Goal: Task Accomplishment & Management: Use online tool/utility

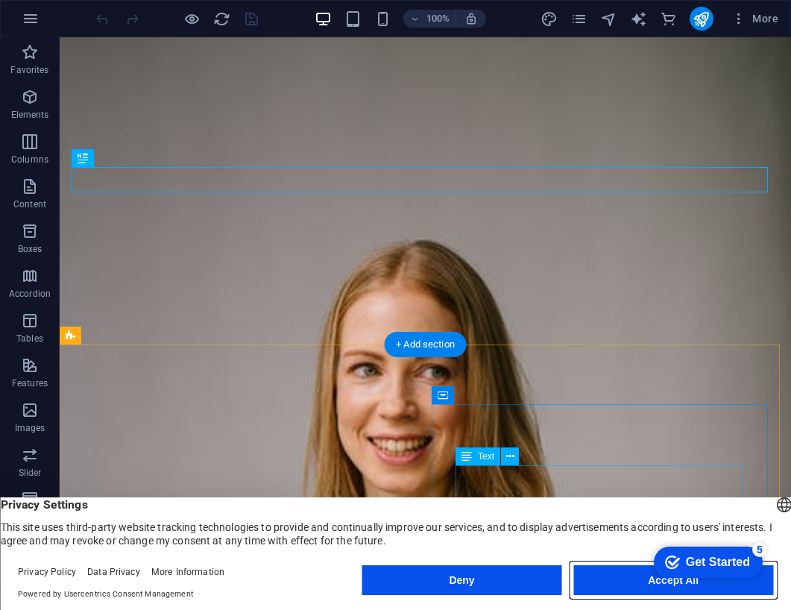
click at [0, 0] on button "Accept All" at bounding box center [0, 0] width 0 height 0
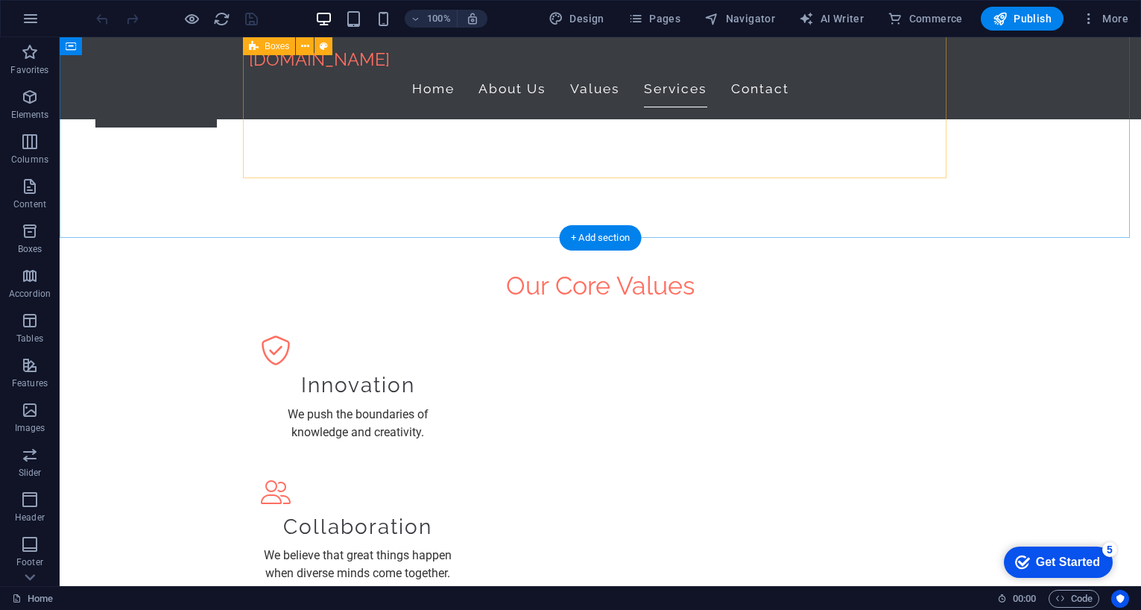
scroll to position [1431, 0]
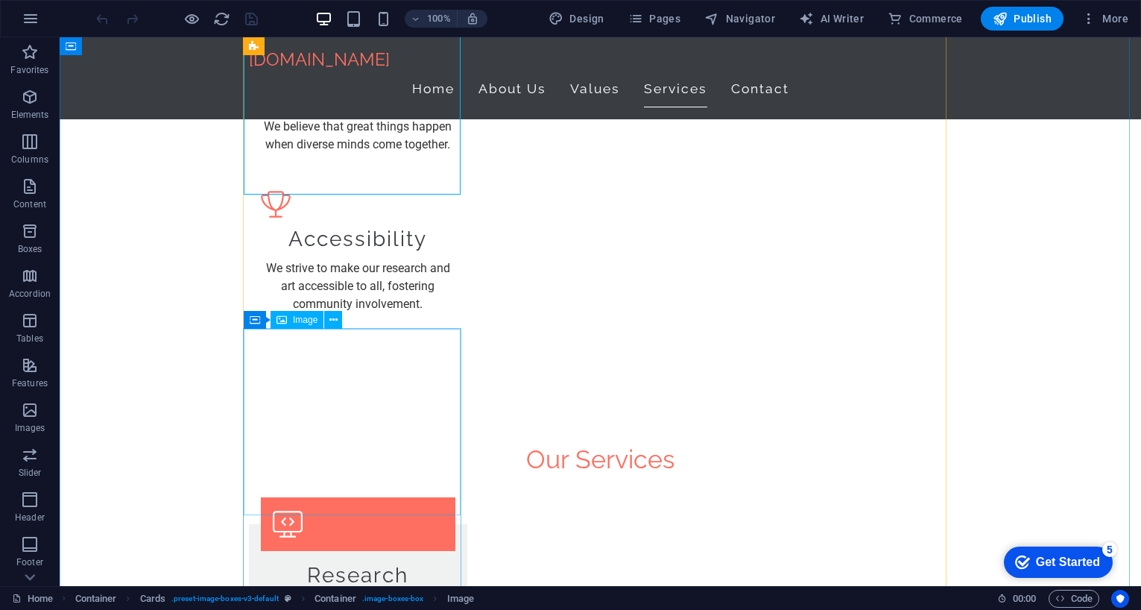
scroll to position [1721, 0]
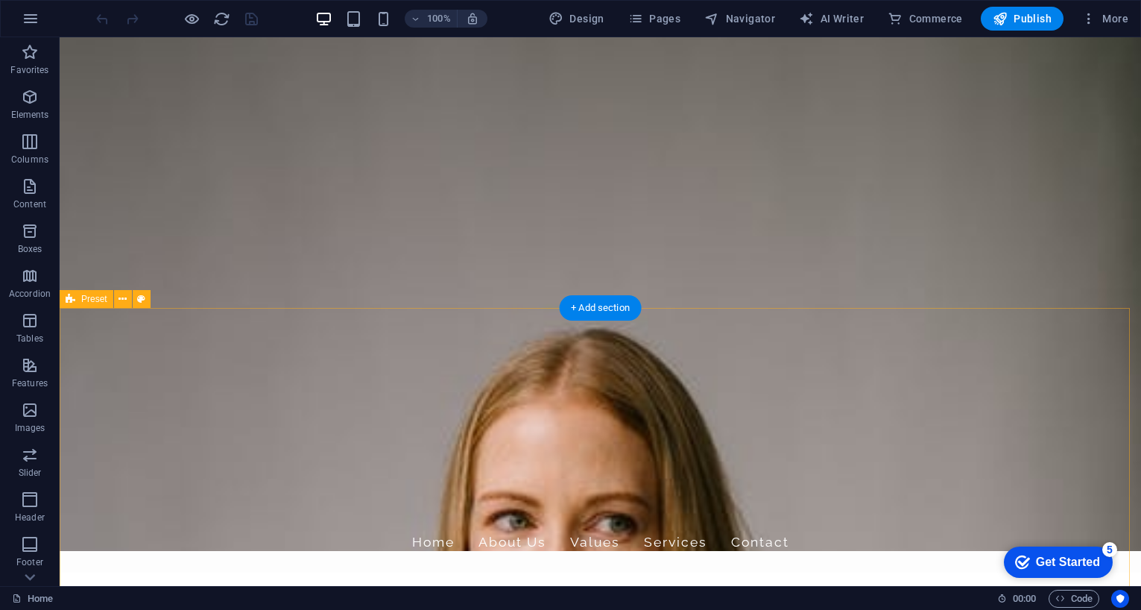
scroll to position [0, 0]
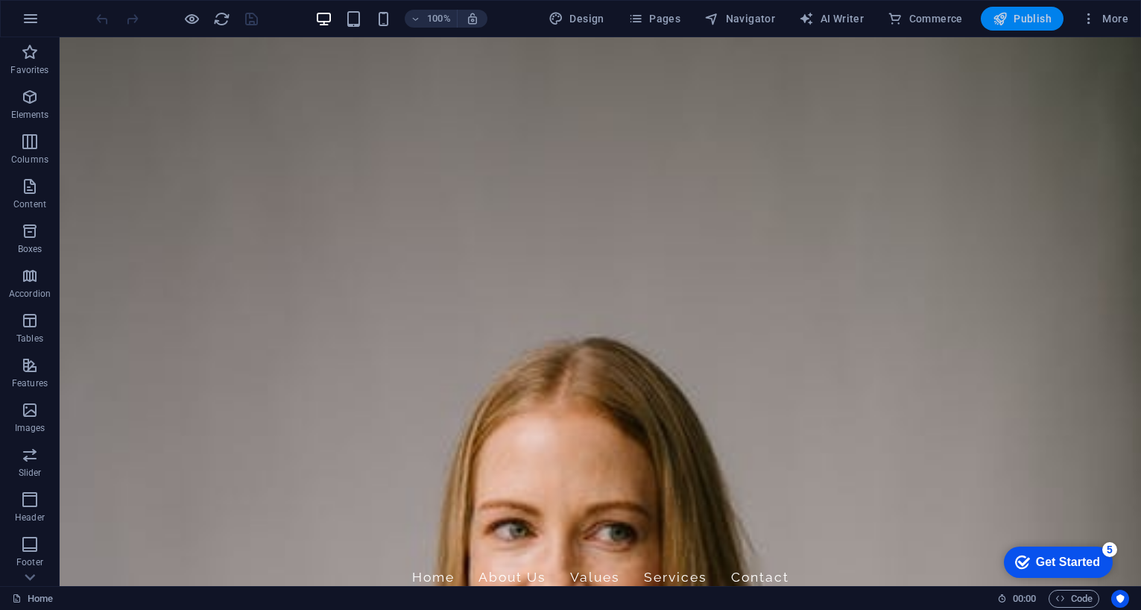
click at [790, 16] on span "Publish" at bounding box center [1022, 18] width 59 height 15
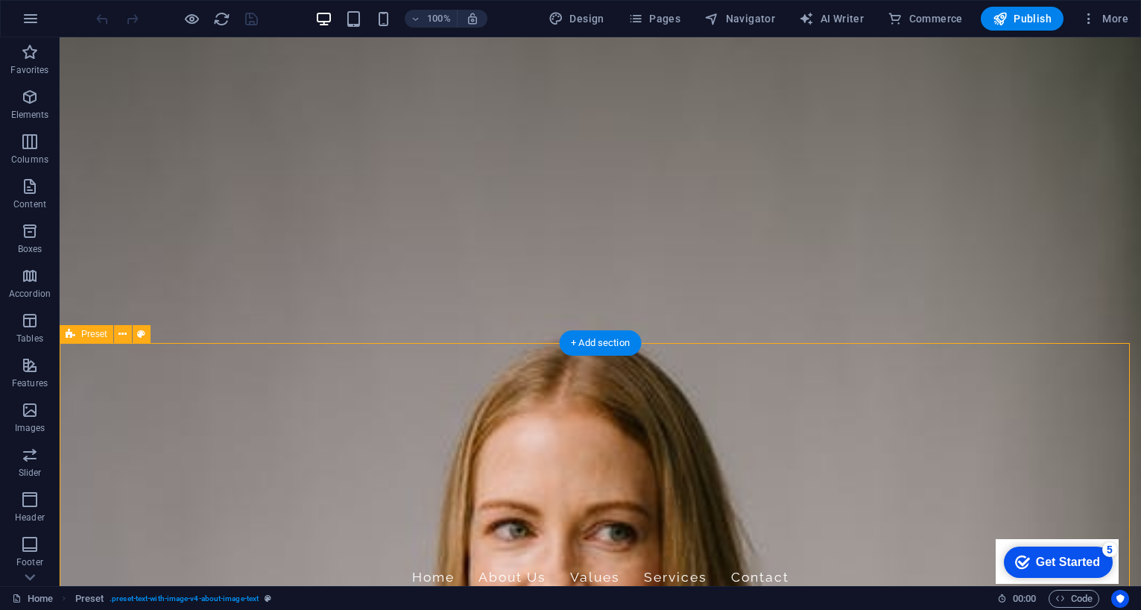
click at [1036, 559] on div "Get Started" at bounding box center [1068, 561] width 64 height 13
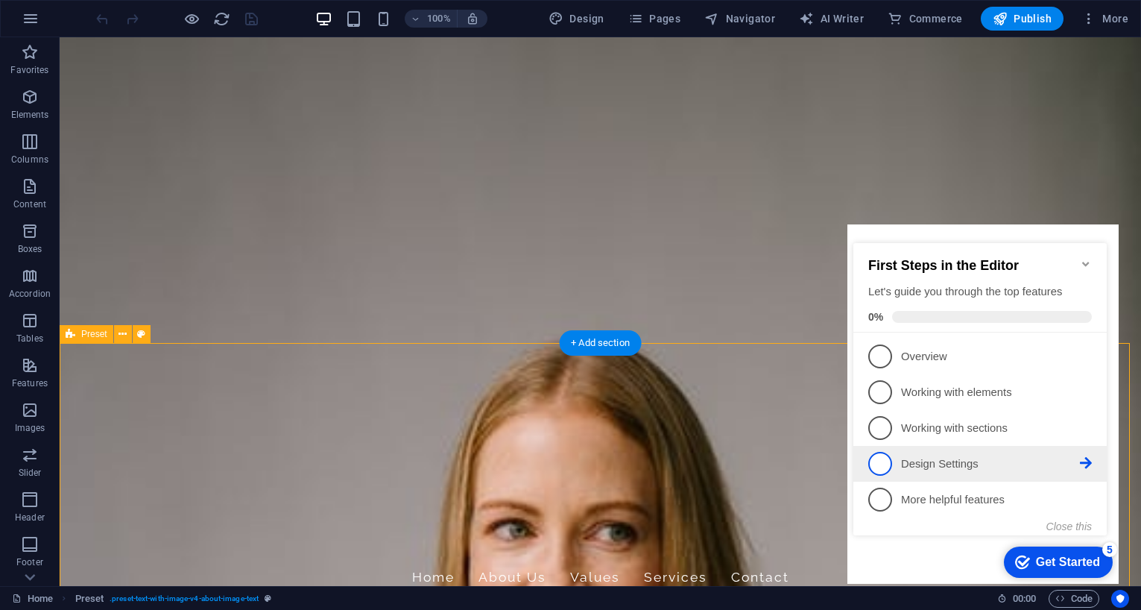
click at [993, 475] on li "4 Design Settings - incomplete" at bounding box center [979, 464] width 253 height 36
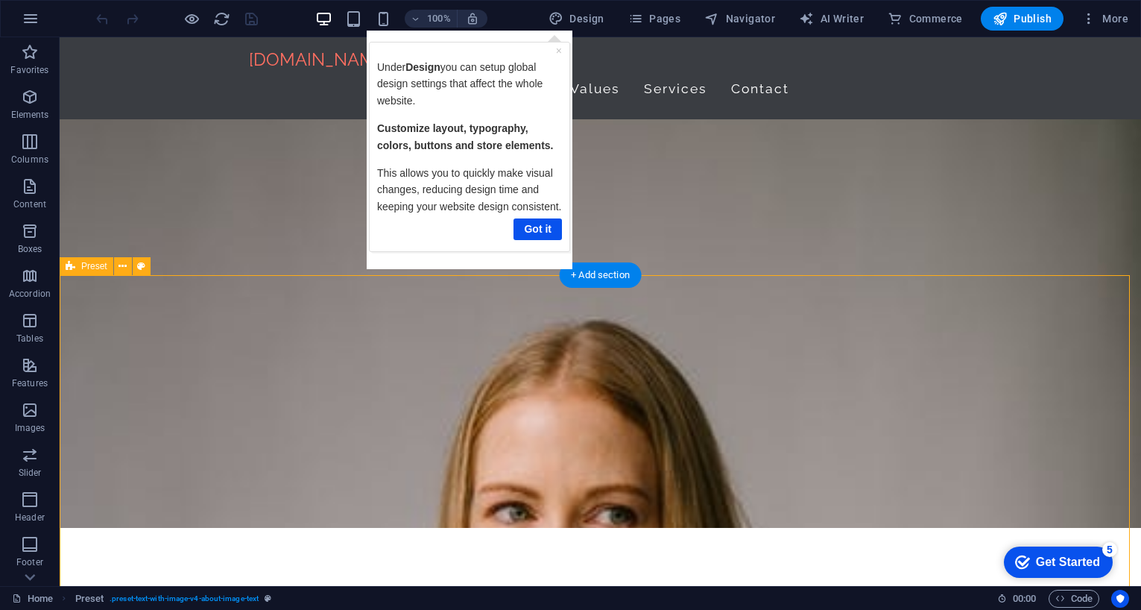
scroll to position [68, 0]
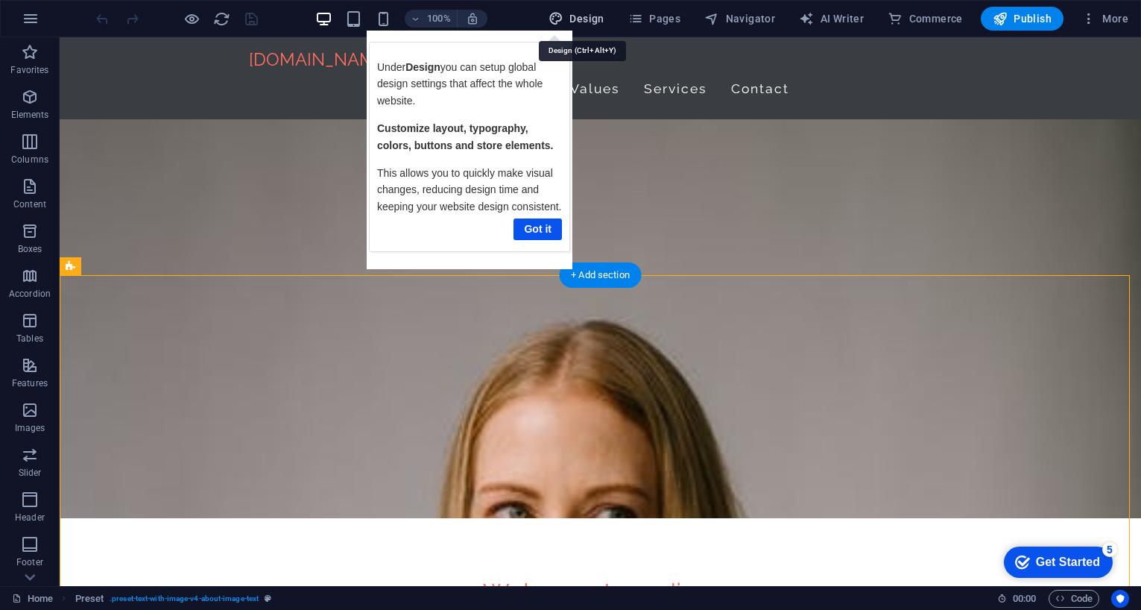
select select "px"
select select "200"
select select "px"
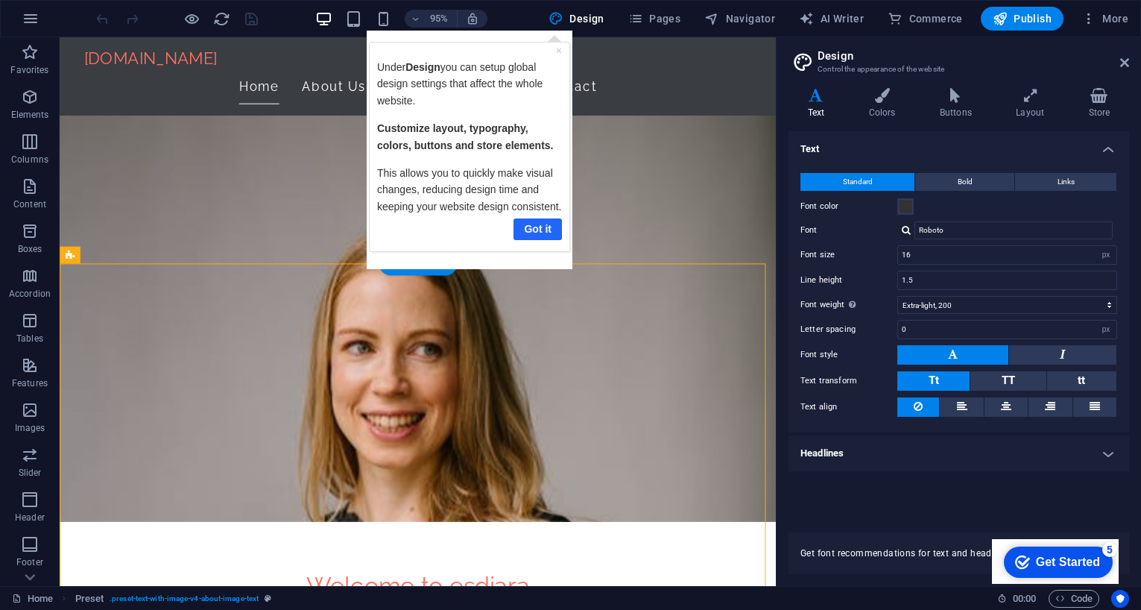
click at [542, 230] on link "Got it" at bounding box center [537, 229] width 48 height 22
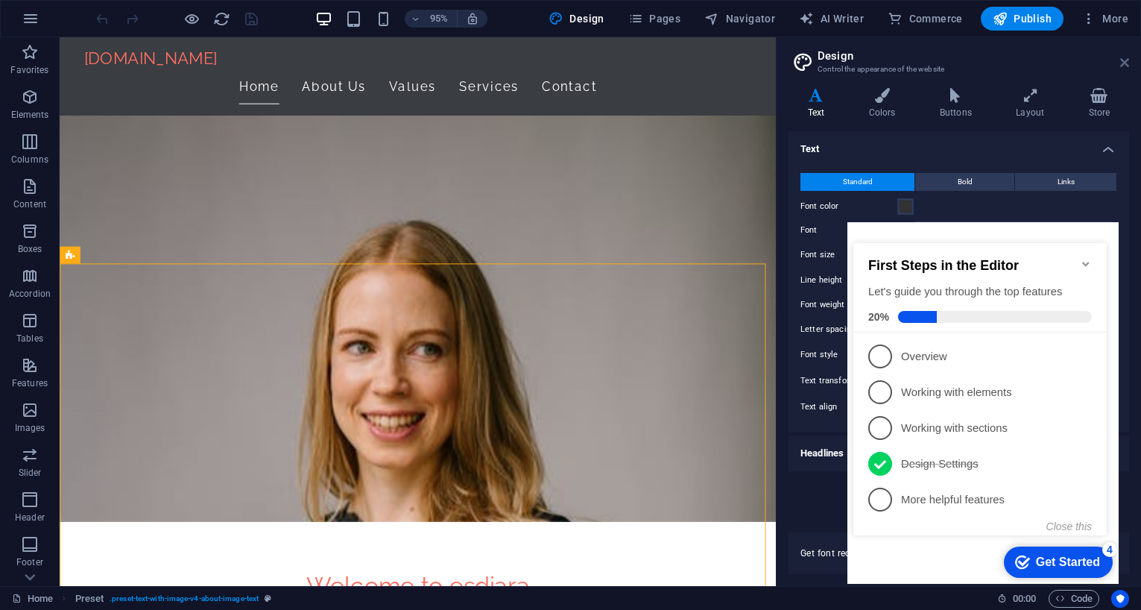
click at [1121, 59] on icon at bounding box center [1124, 63] width 9 height 12
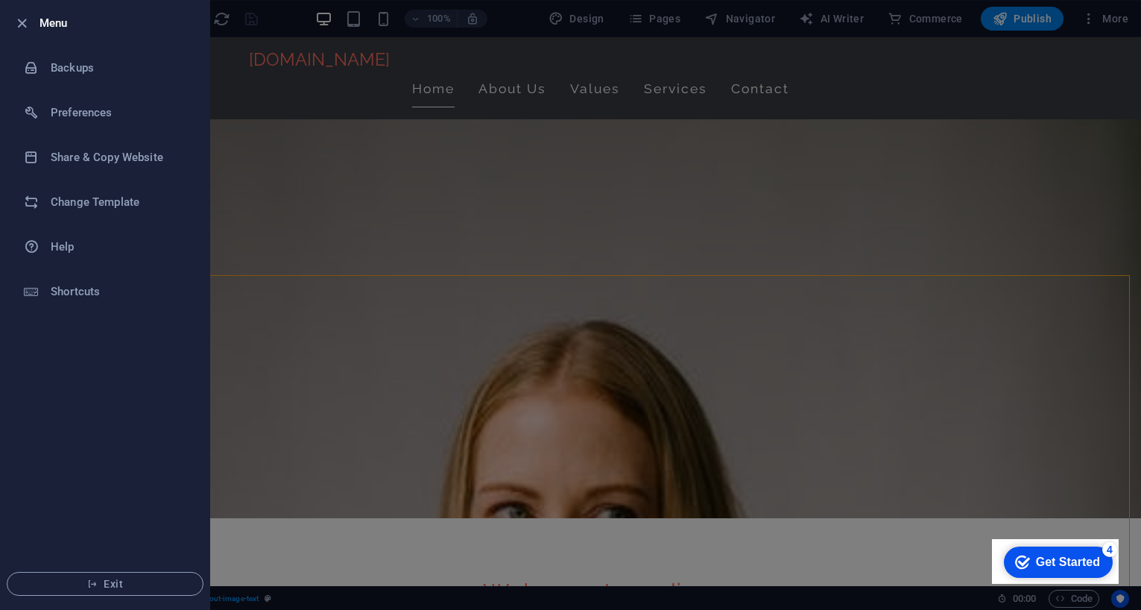
click at [38, 15] on div at bounding box center [26, 23] width 27 height 18
click at [61, 33] on li "Menu" at bounding box center [105, 23] width 209 height 45
click at [159, 168] on li "Share & Copy Website" at bounding box center [105, 157] width 209 height 45
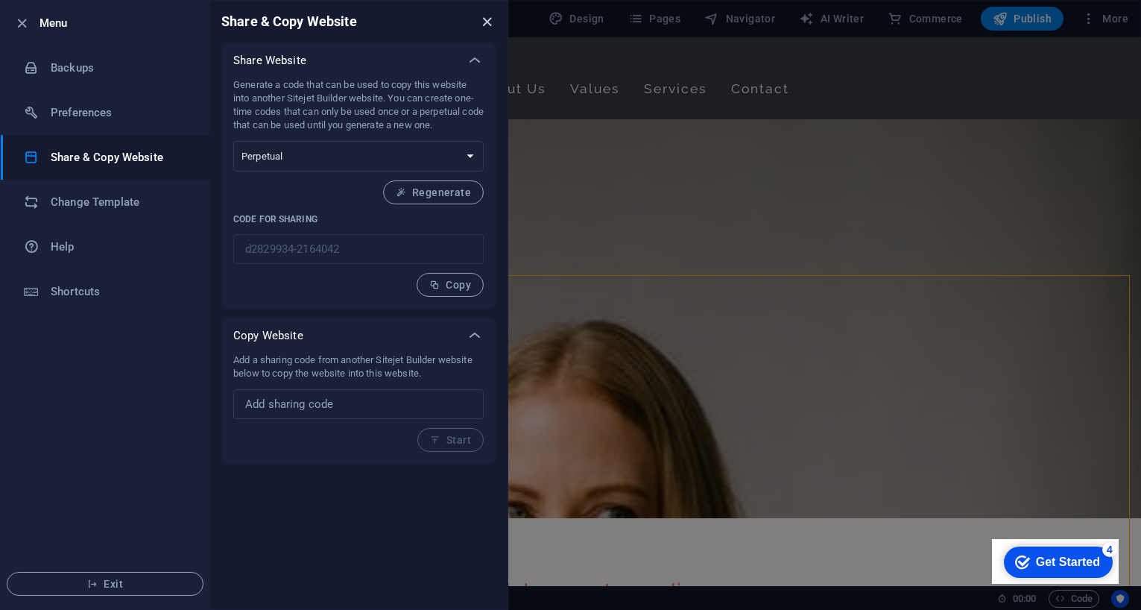
click at [490, 19] on icon "close" at bounding box center [486, 21] width 17 height 17
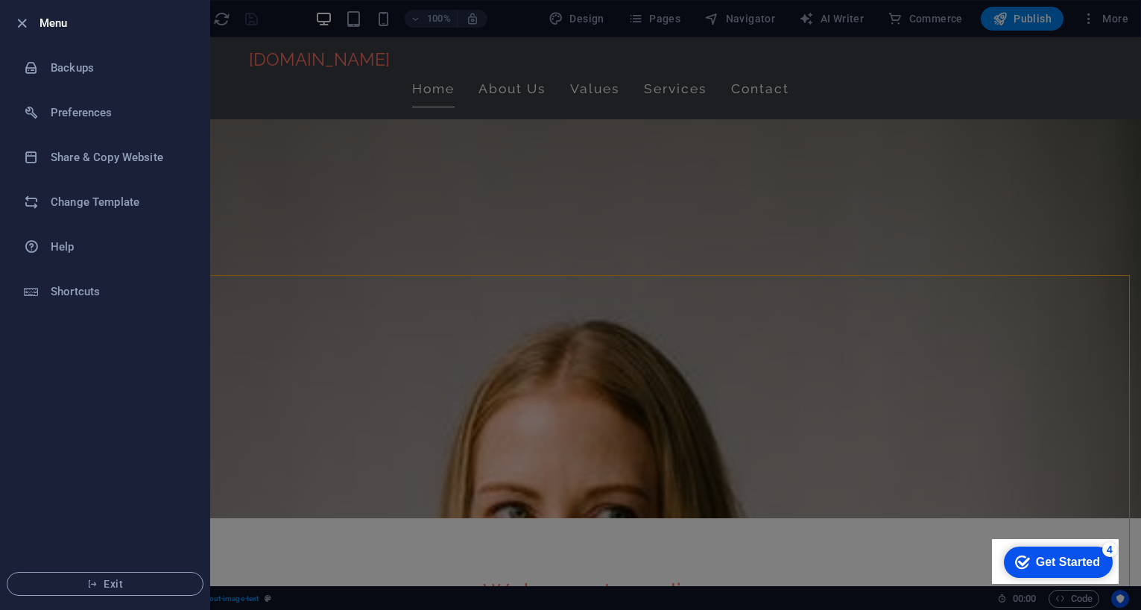
click at [250, 158] on div at bounding box center [570, 305] width 1141 height 610
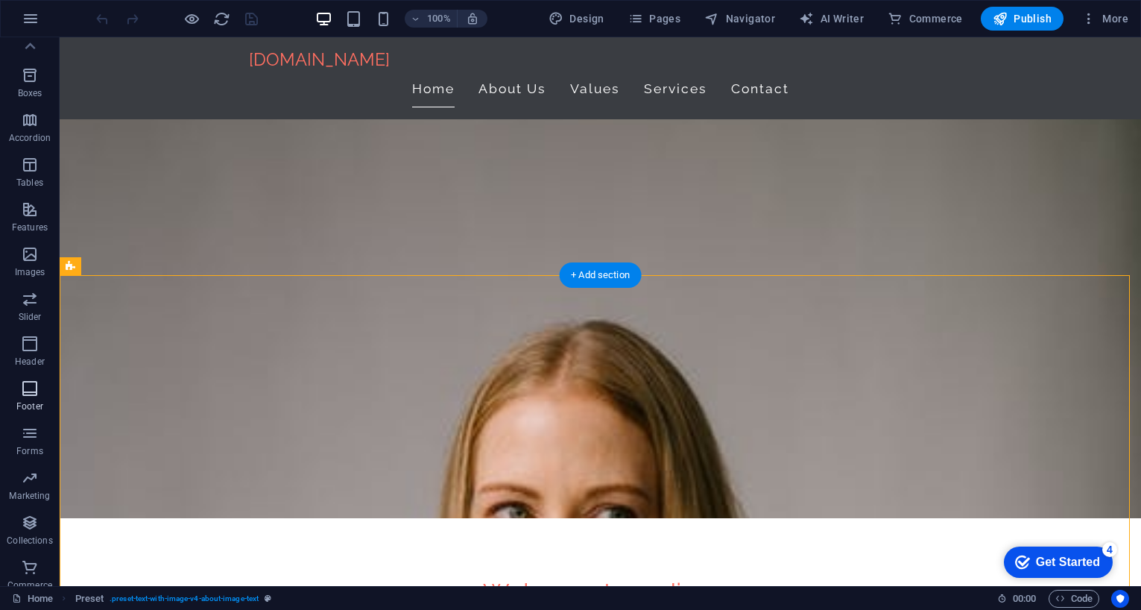
scroll to position [0, 0]
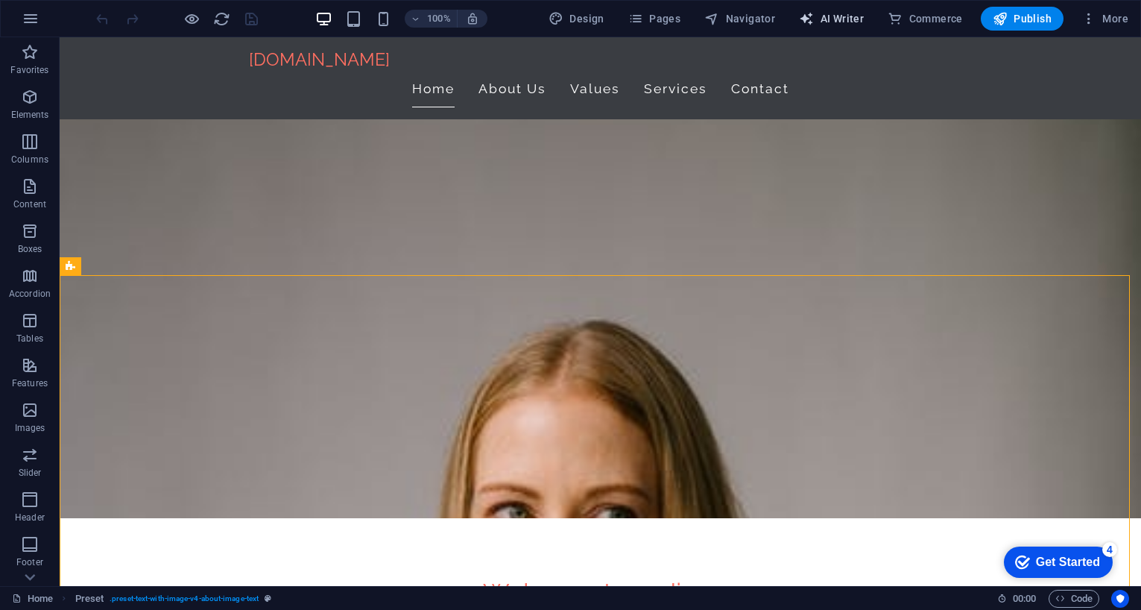
select select "English"
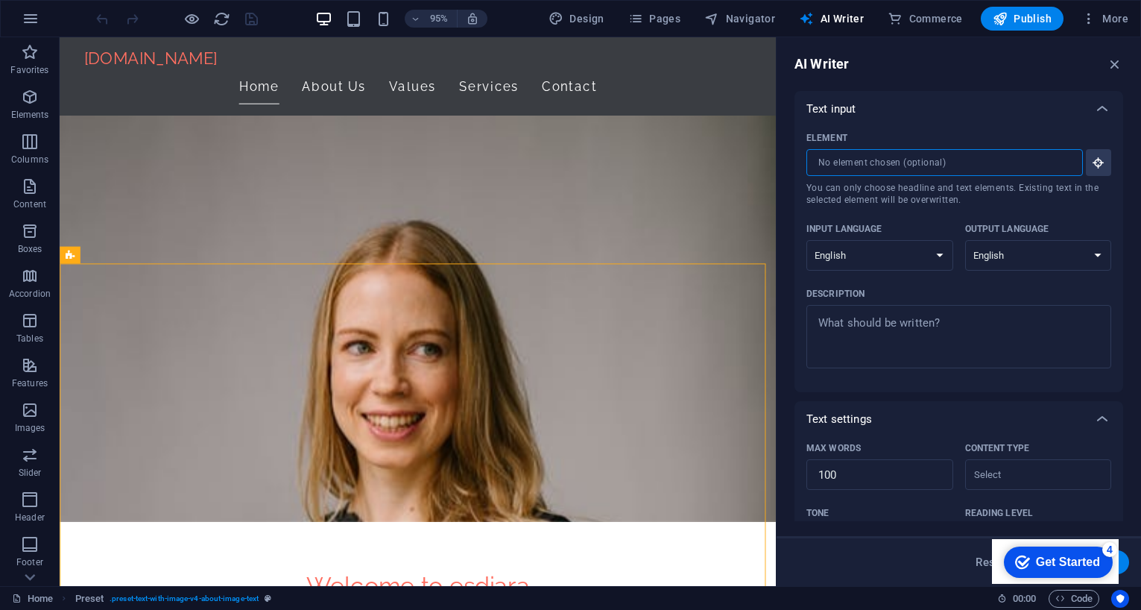
click at [841, 174] on input "Element ​ You can only choose headline and text elements. Existing text in the …" at bounding box center [939, 162] width 266 height 27
select select "Spanish"
click at [909, 151] on input "Element ​ You can only choose headline and text elements. Existing text in the …" at bounding box center [939, 162] width 266 height 27
click at [958, 175] on input "Element ​ You can only choose headline and text elements. Existing text in the …" at bounding box center [939, 162] width 266 height 27
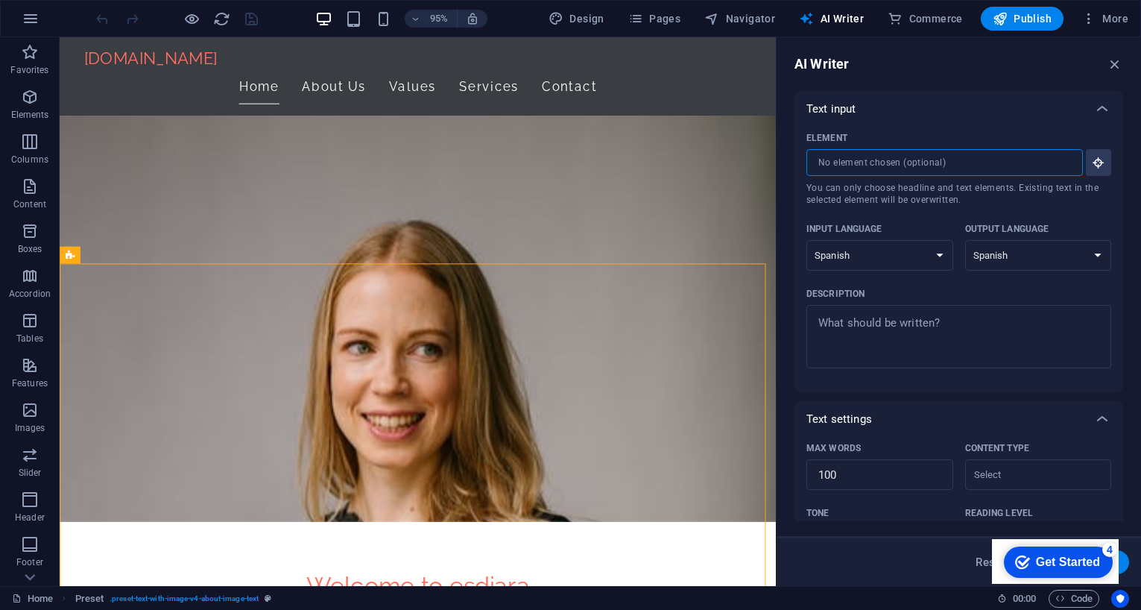
click at [958, 171] on input "Element ​ You can only choose headline and text elements. Existing text in the …" at bounding box center [939, 162] width 266 height 27
click at [915, 349] on textarea "Description x ​" at bounding box center [959, 336] width 290 height 48
type textarea "x"
click at [1066, 165] on input "Element ​ You can only choose headline and text elements. Existing text in the …" at bounding box center [939, 162] width 266 height 27
click at [991, 349] on textarea "Description x ​" at bounding box center [959, 336] width 290 height 48
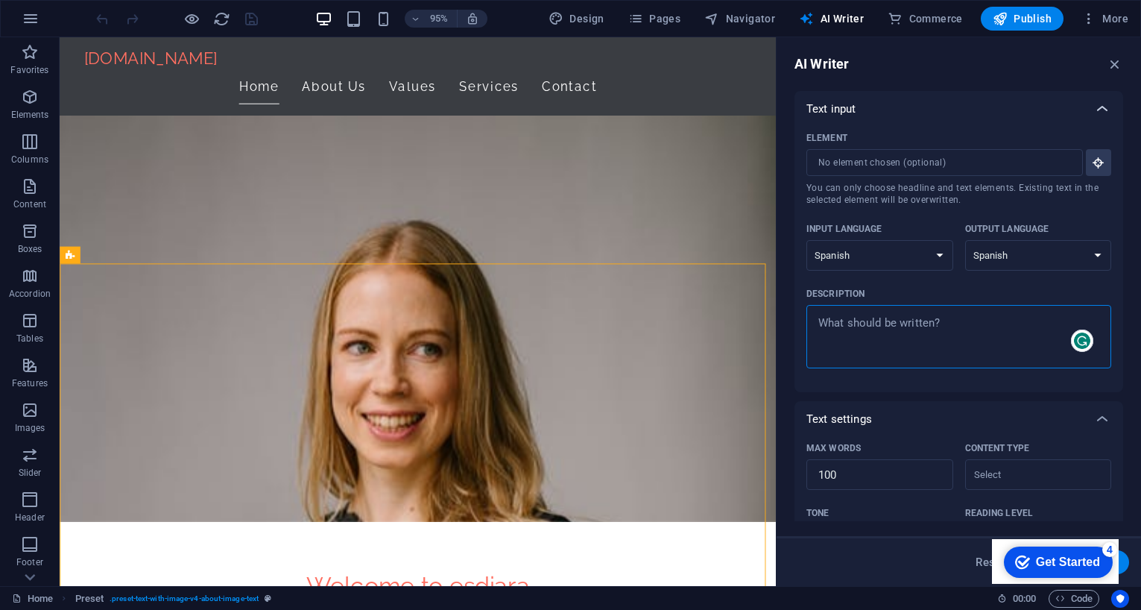
type textarea "x"
click at [1095, 110] on icon at bounding box center [1102, 109] width 18 height 18
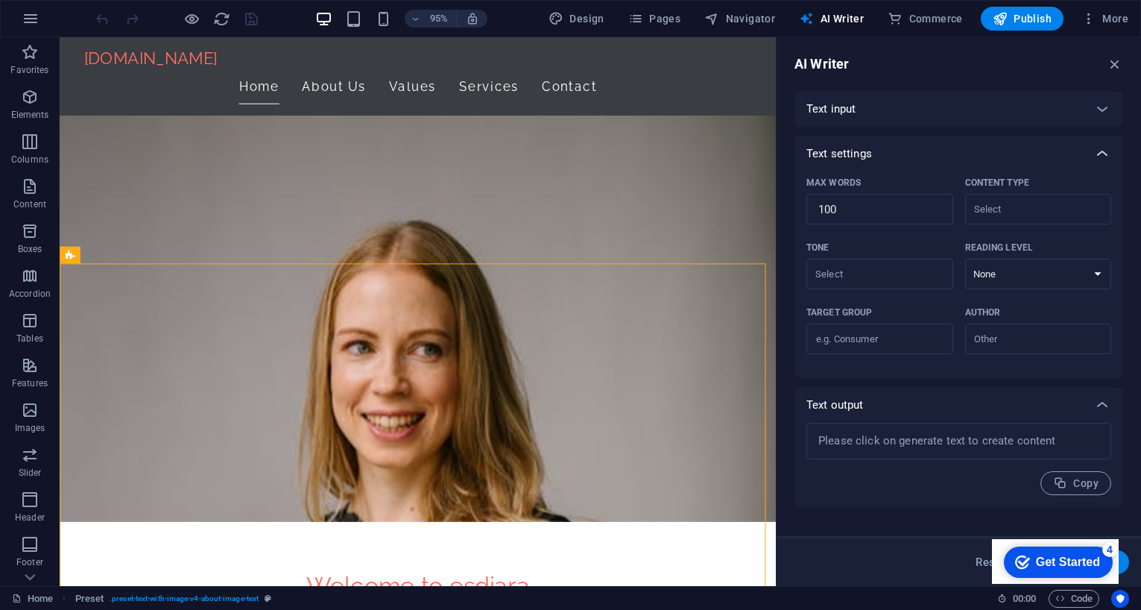
click at [1101, 159] on icon at bounding box center [1102, 154] width 18 height 18
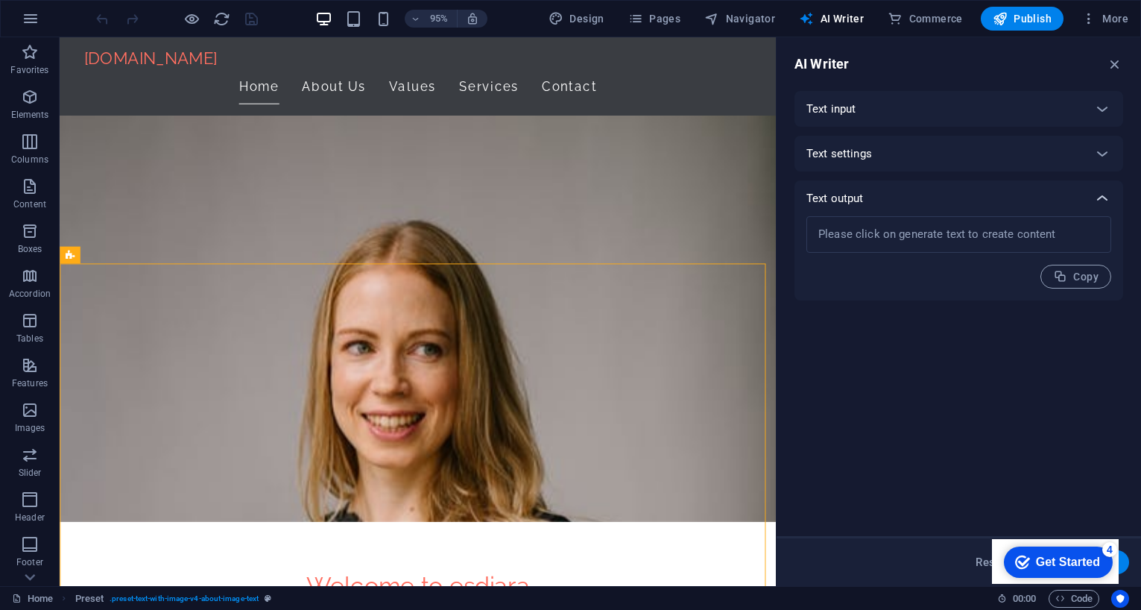
click at [1100, 200] on icon at bounding box center [1102, 198] width 18 height 18
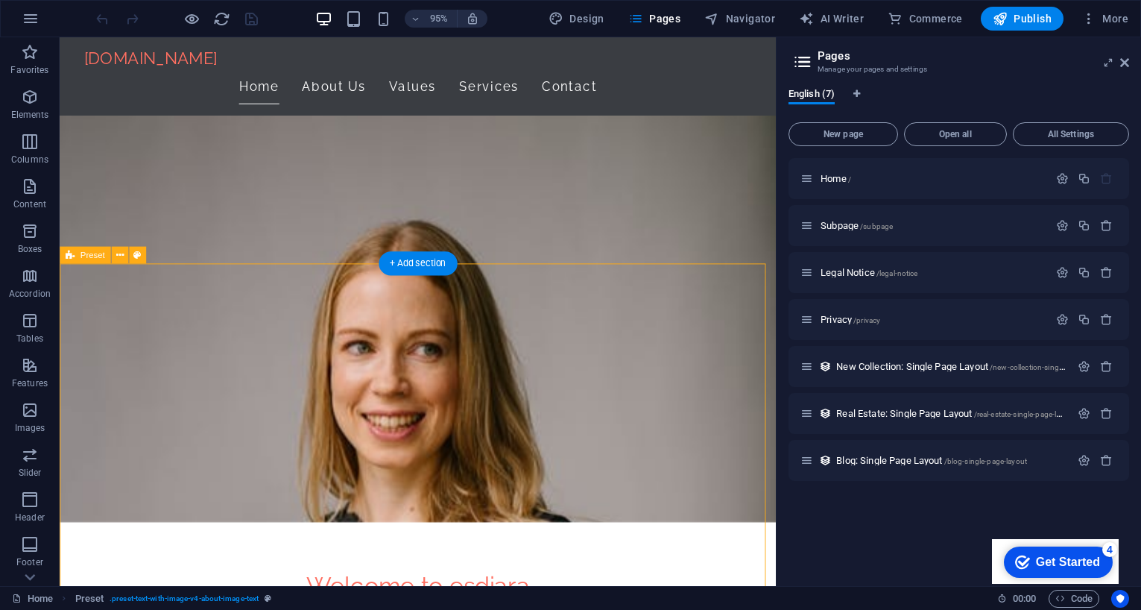
click at [1121, 66] on icon at bounding box center [1124, 63] width 9 height 12
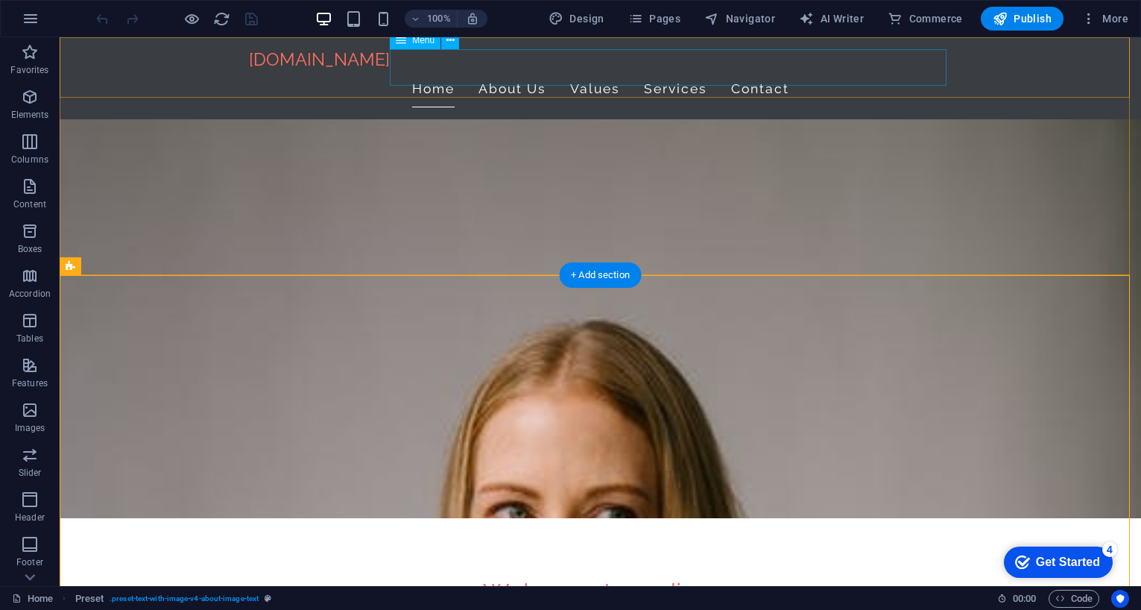
click at [504, 73] on nav "Home About Us Values Services Contact" at bounding box center [600, 88] width 703 height 37
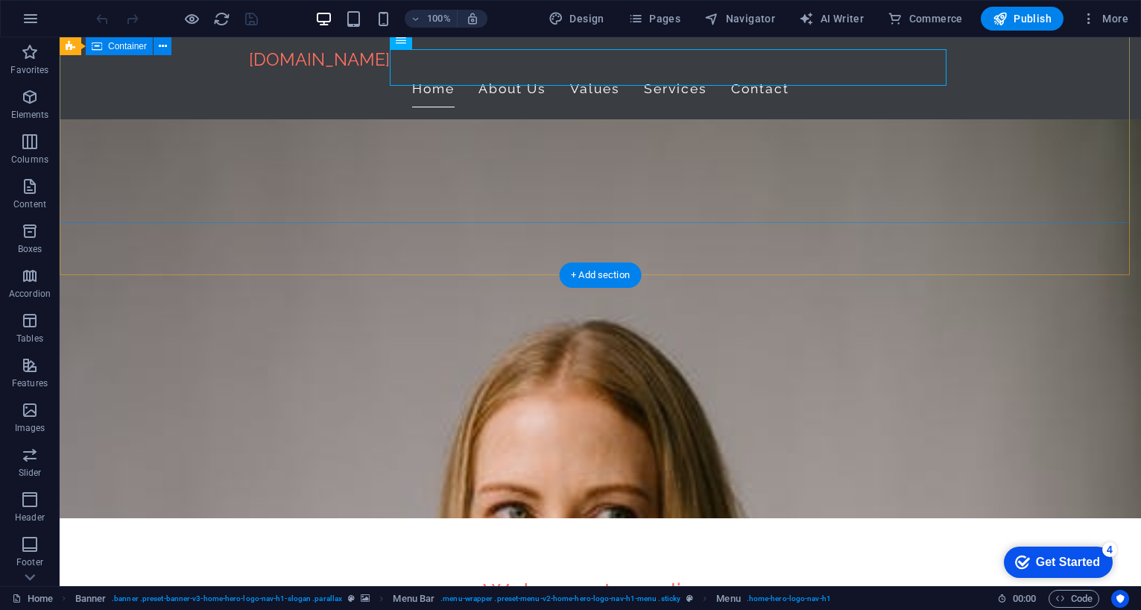
click at [505, 458] on div "Welcome to esdiara Where Art and Science Converge" at bounding box center [600, 585] width 1081 height 254
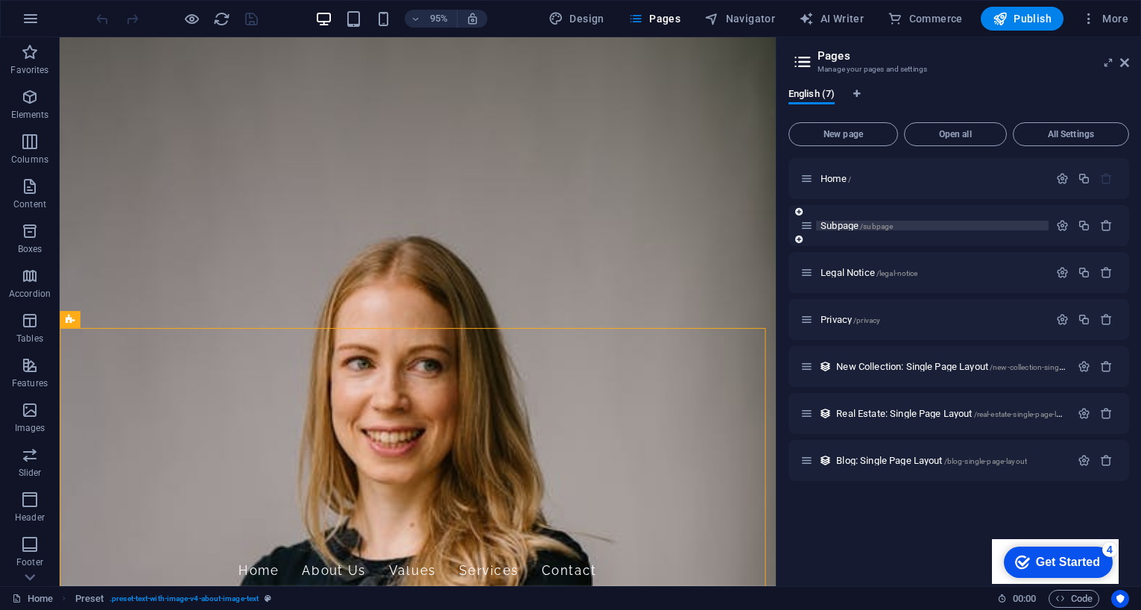
click at [844, 227] on span "Subpage /subpage" at bounding box center [856, 225] width 72 height 11
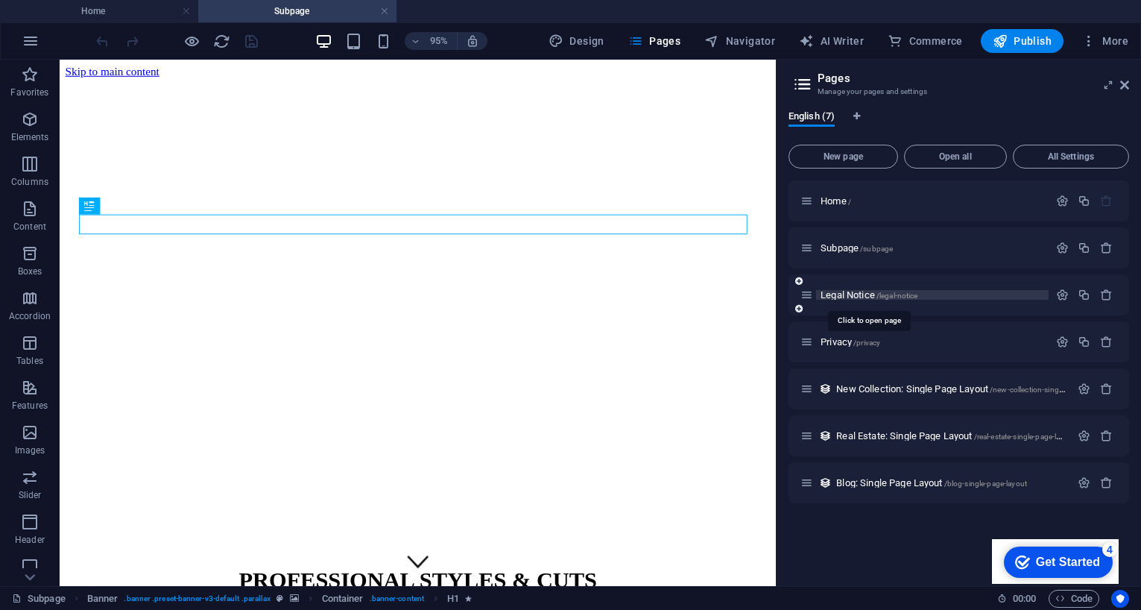
click at [841, 297] on span "Legal Notice /legal-notice" at bounding box center [868, 294] width 97 height 11
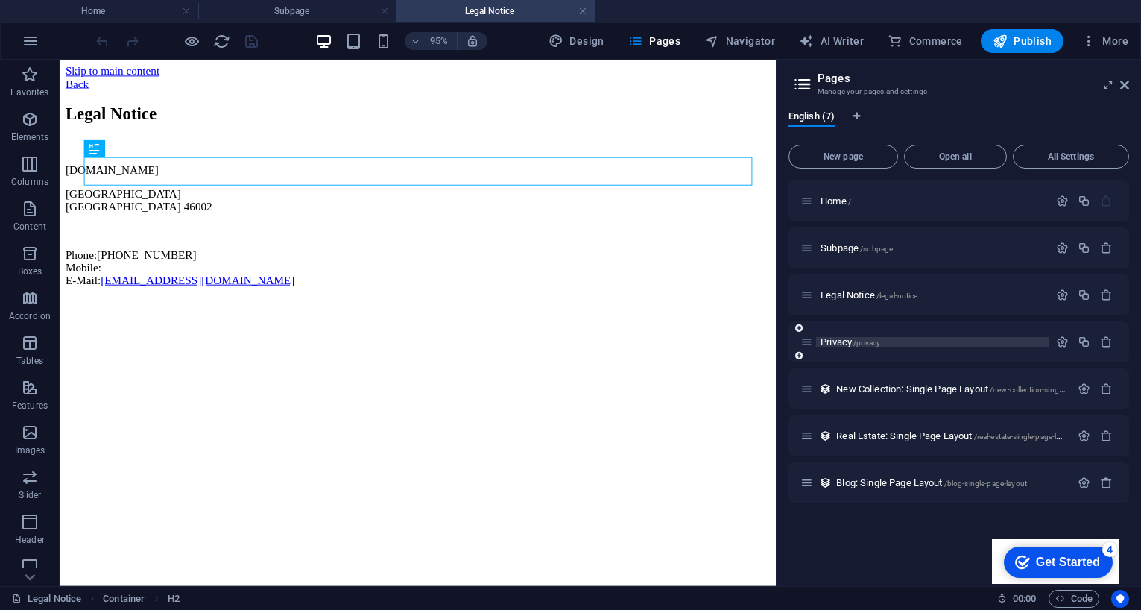
click at [845, 343] on span "Privacy /privacy" at bounding box center [850, 341] width 60 height 11
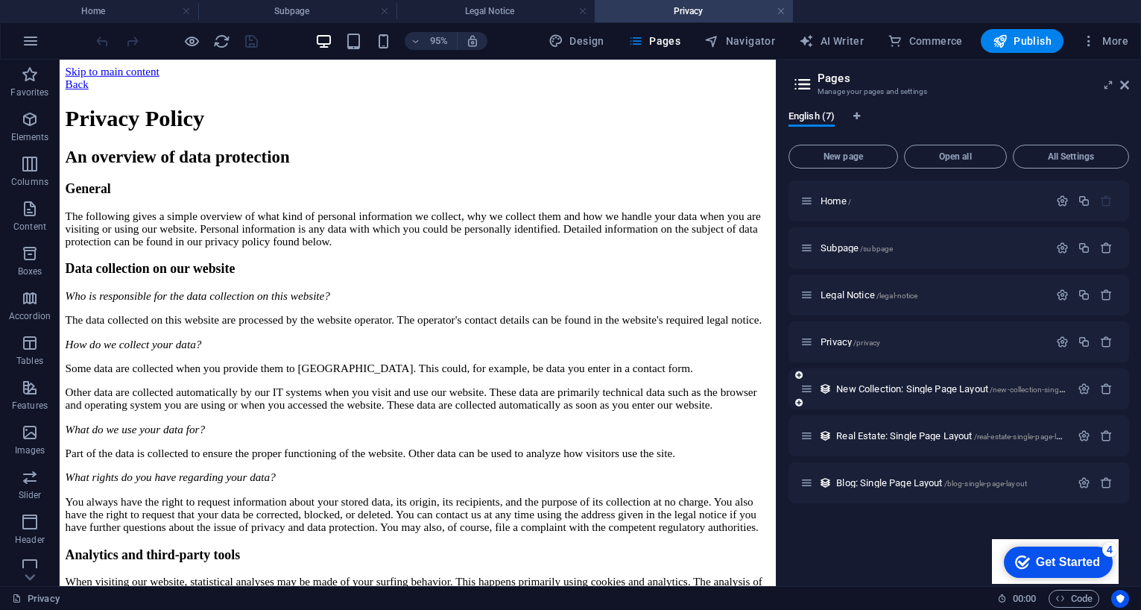
click at [838, 399] on div "New Collection: Single Page Layout /new-collection-single-page-layout" at bounding box center [958, 388] width 341 height 41
click at [845, 393] on span "New Collection: Single Page Layout /new-collection-single-page-layout" at bounding box center [971, 388] width 270 height 11
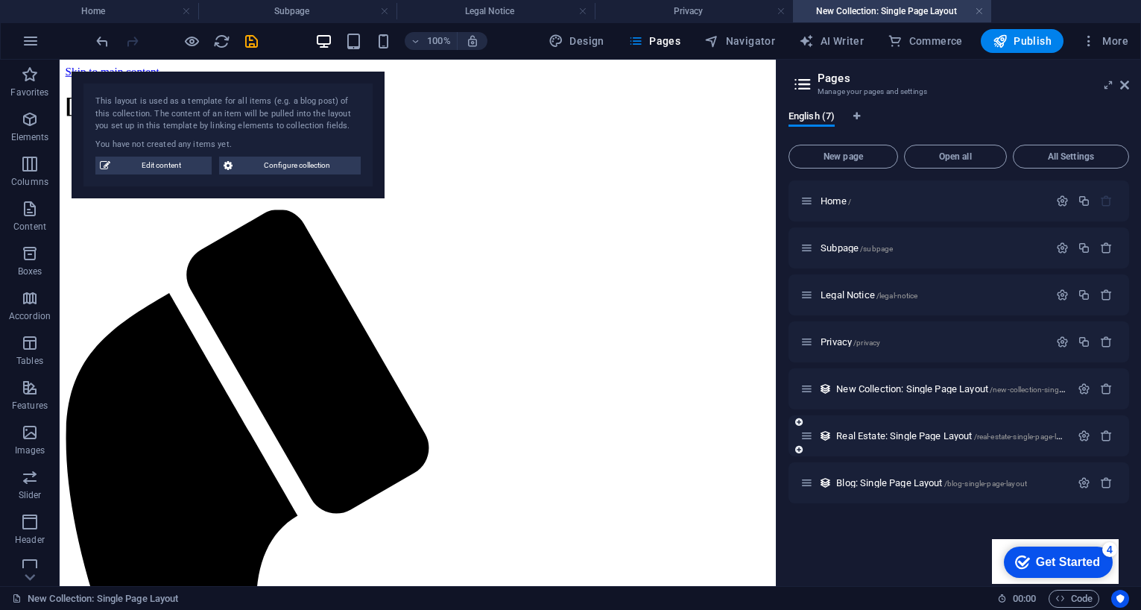
click at [847, 443] on div "Real Estate: Single Page Layout /real-estate-single-page-layout" at bounding box center [935, 435] width 270 height 17
click at [861, 436] on span "Real Estate: Single Page Layout /real-estate-single-page-layout" at bounding box center [955, 435] width 239 height 11
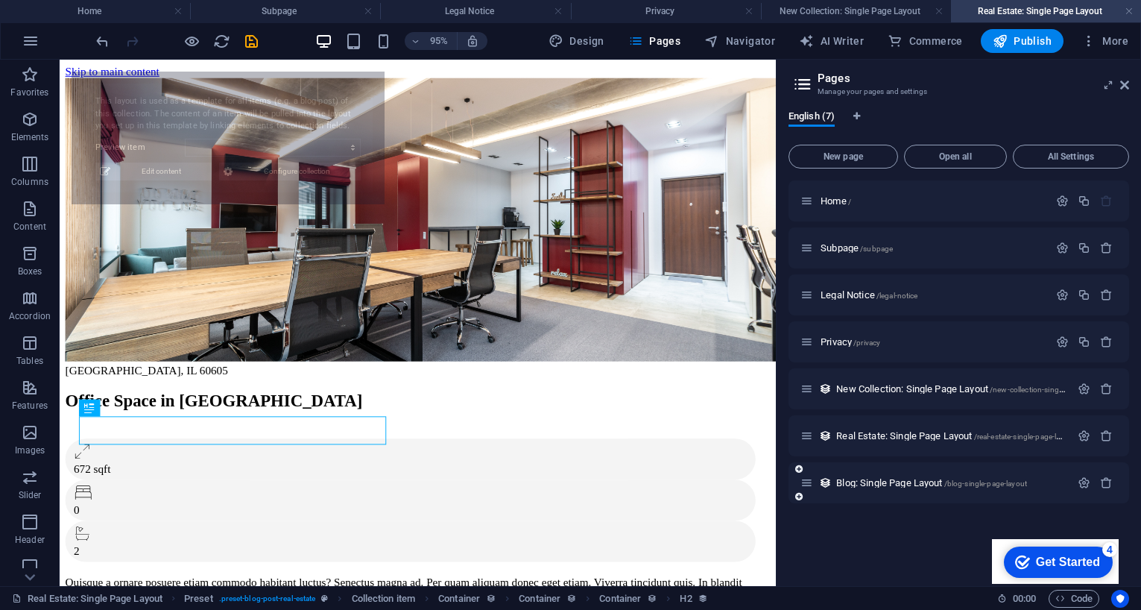
select select "68b991ec3574c0b130007df4"
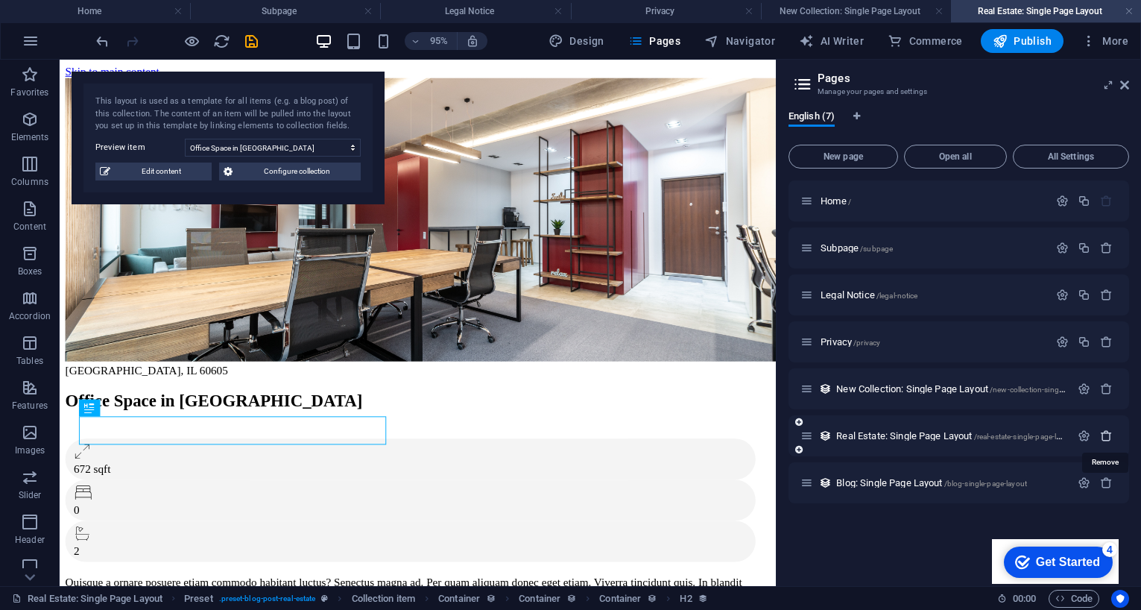
click at [1107, 434] on icon "button" at bounding box center [1106, 435] width 13 height 13
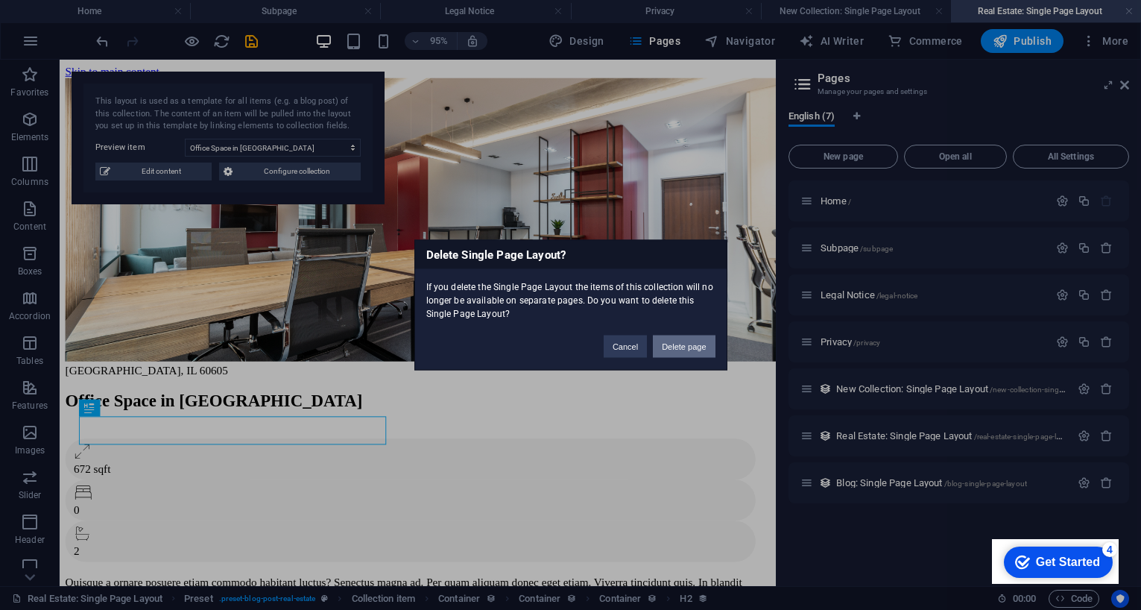
click at [698, 349] on button "Delete page" at bounding box center [684, 346] width 62 height 22
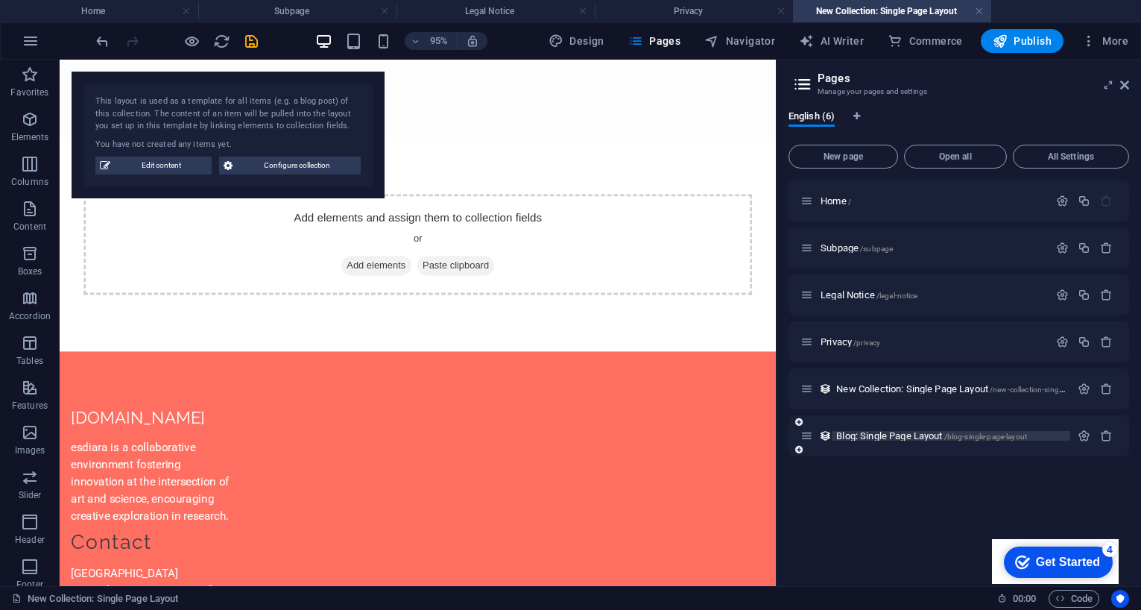
click at [920, 437] on span "Blog: Single Page Layout /blog-single-page-layout" at bounding box center [931, 435] width 191 height 11
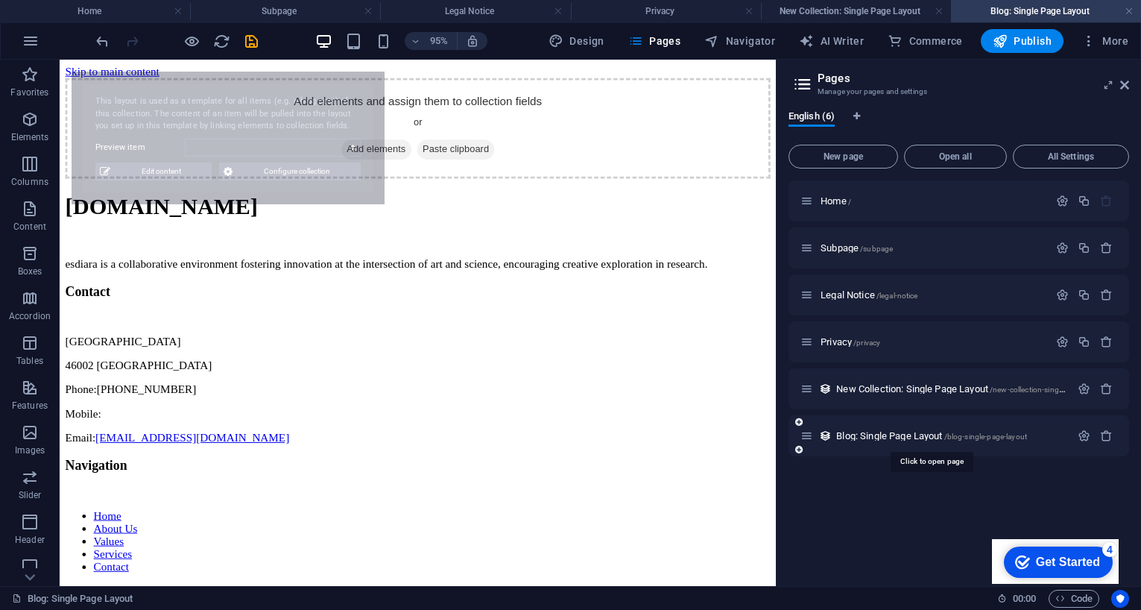
select select "68b991ec3574c0b130007deb"
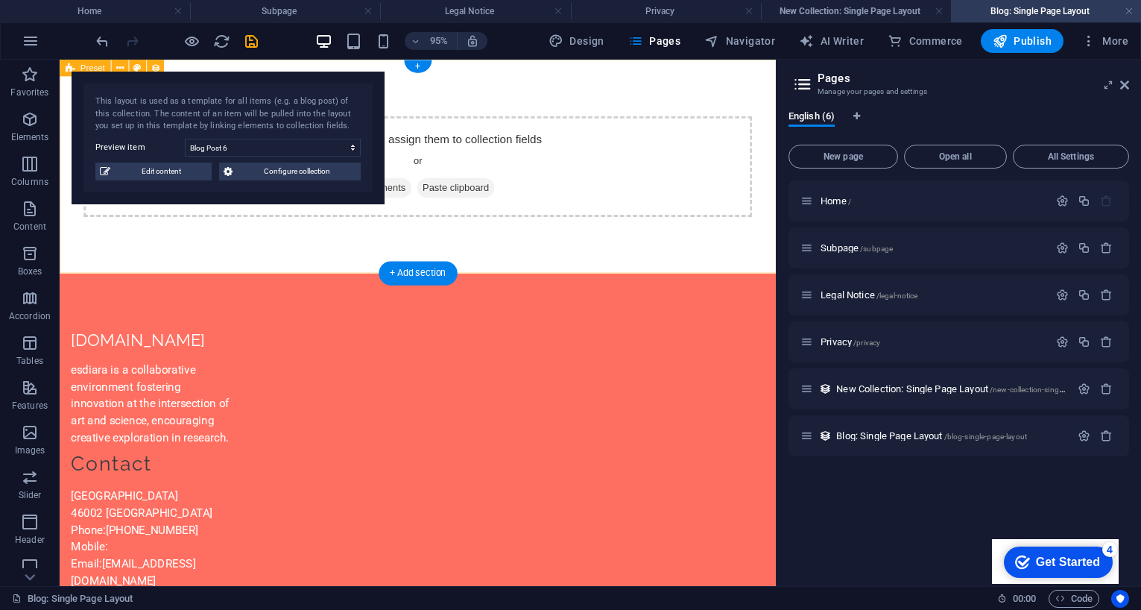
click at [636, 101] on div "Add elements and assign them to collection fields or Add elements Paste clipboa…" at bounding box center [437, 172] width 754 height 225
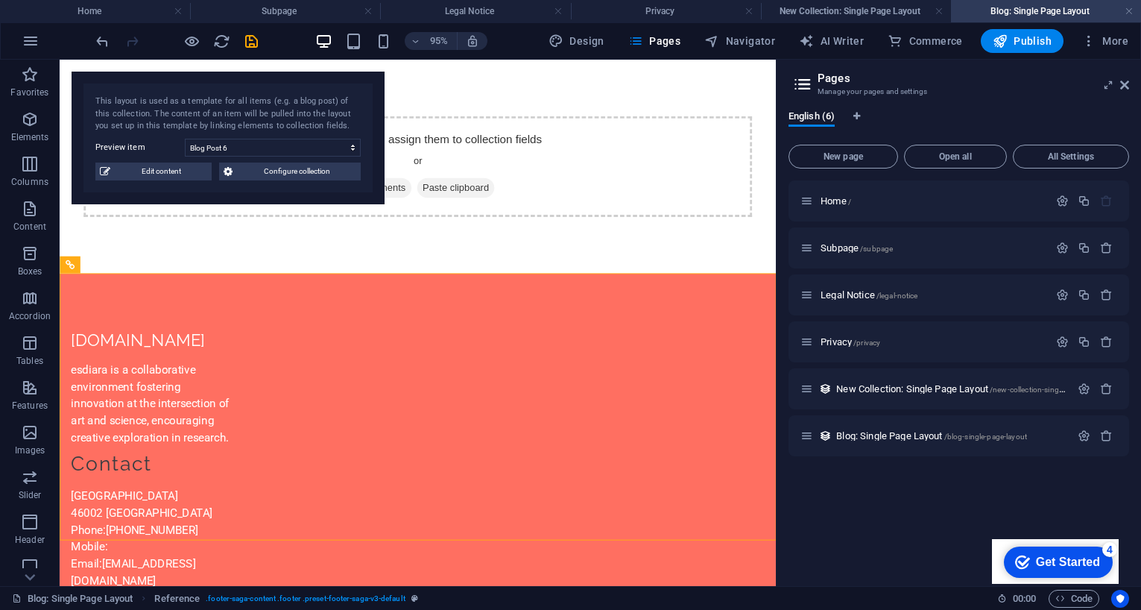
click at [1037, 28] on div "95% Design Pages Navigator AI Writer Commerce Publish More" at bounding box center [570, 41] width 1139 height 36
click at [1033, 40] on span "Publish" at bounding box center [1022, 41] width 59 height 15
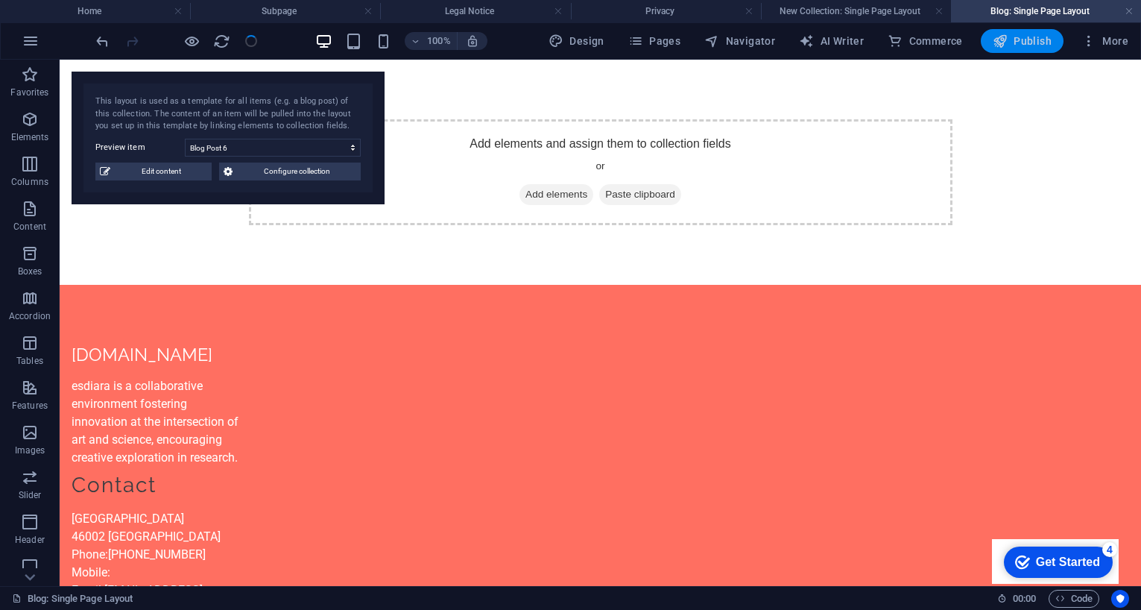
click at [1033, 40] on span "Publish" at bounding box center [1022, 41] width 59 height 15
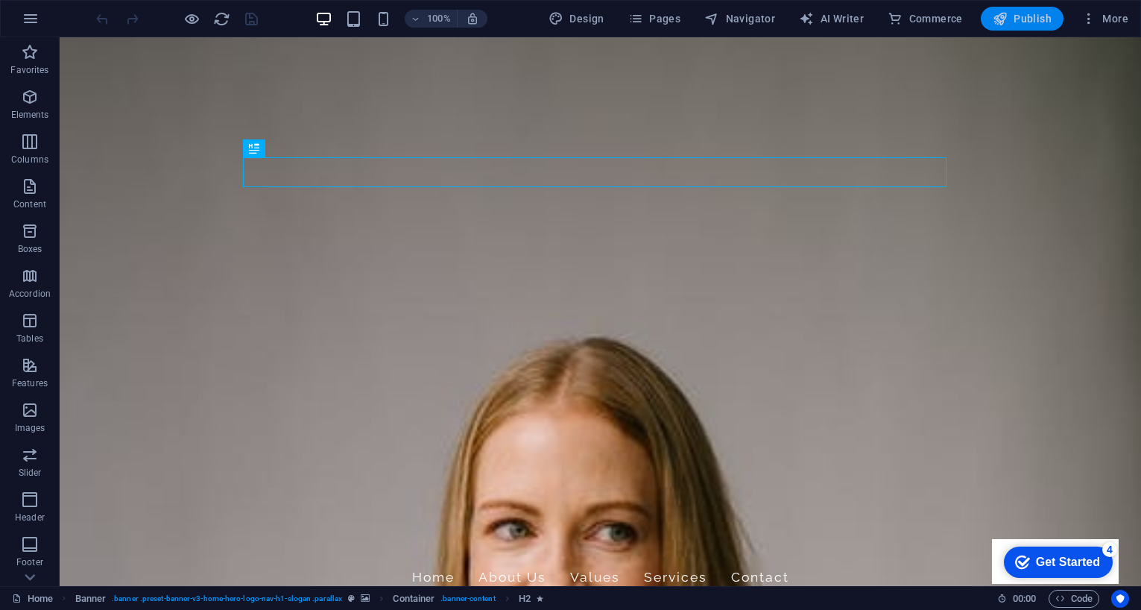
click at [1025, 28] on button "Publish" at bounding box center [1022, 19] width 83 height 24
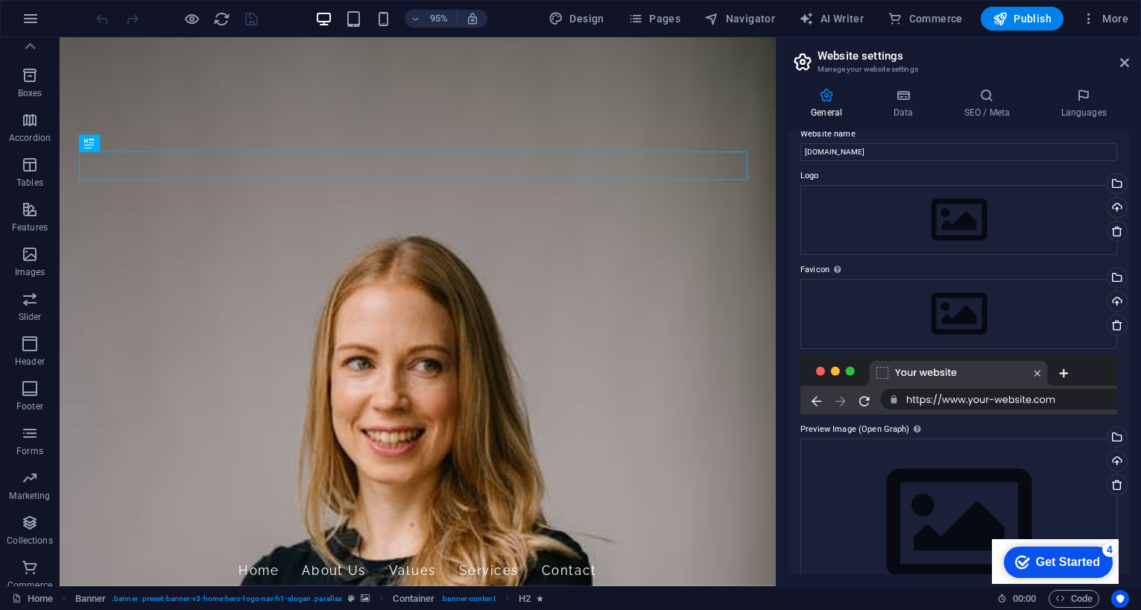
scroll to position [8, 0]
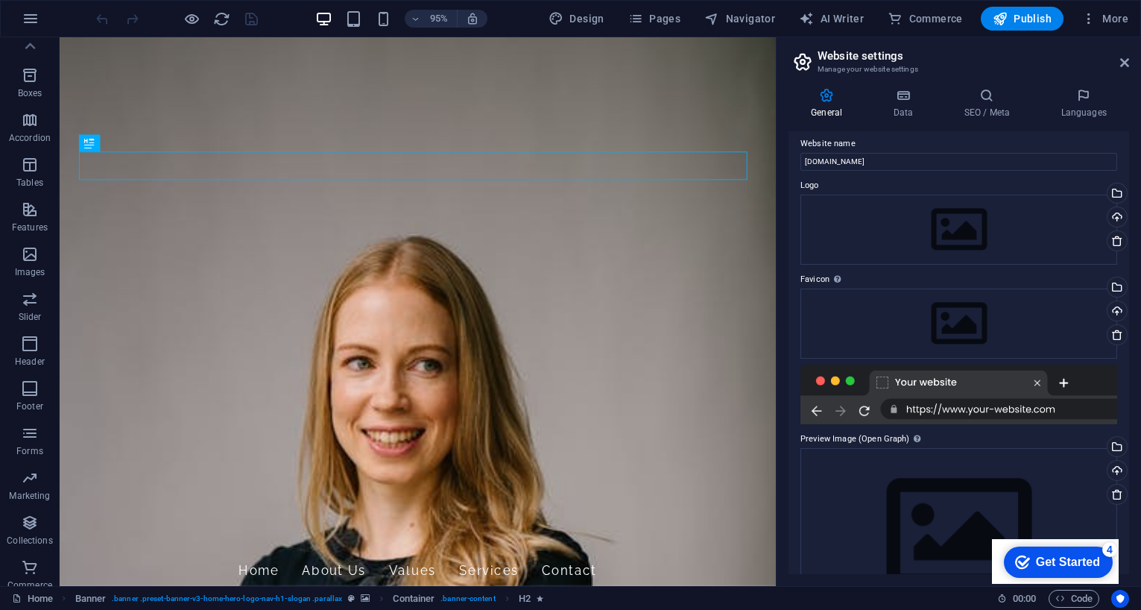
click at [912, 393] on div at bounding box center [958, 394] width 317 height 60
click at [911, 399] on div at bounding box center [958, 394] width 317 height 60
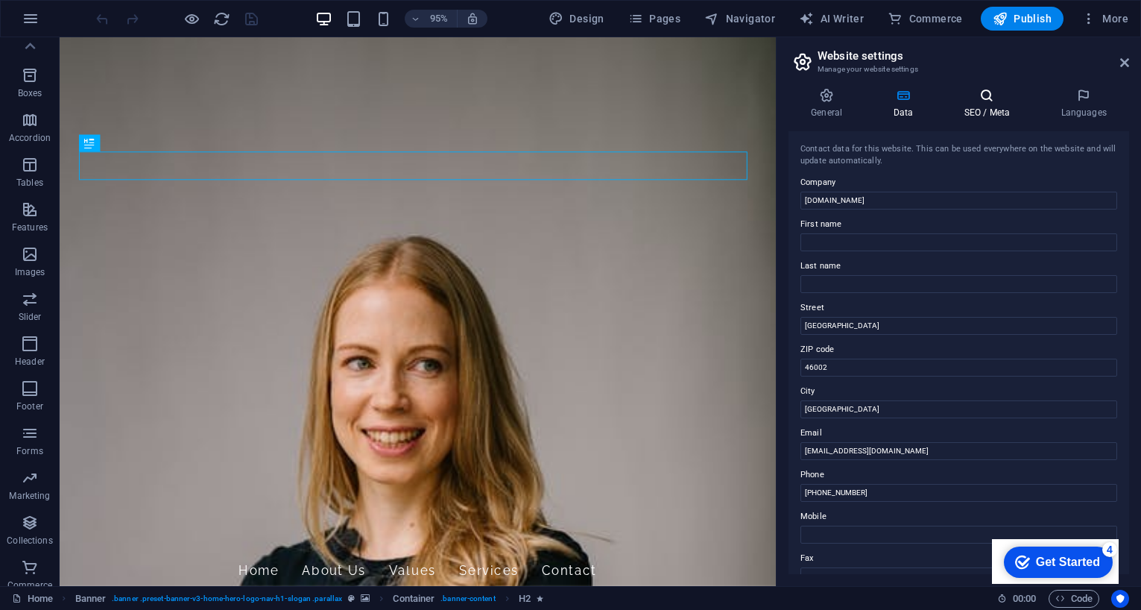
click at [984, 107] on h4 "SEO / Meta" at bounding box center [989, 103] width 97 height 31
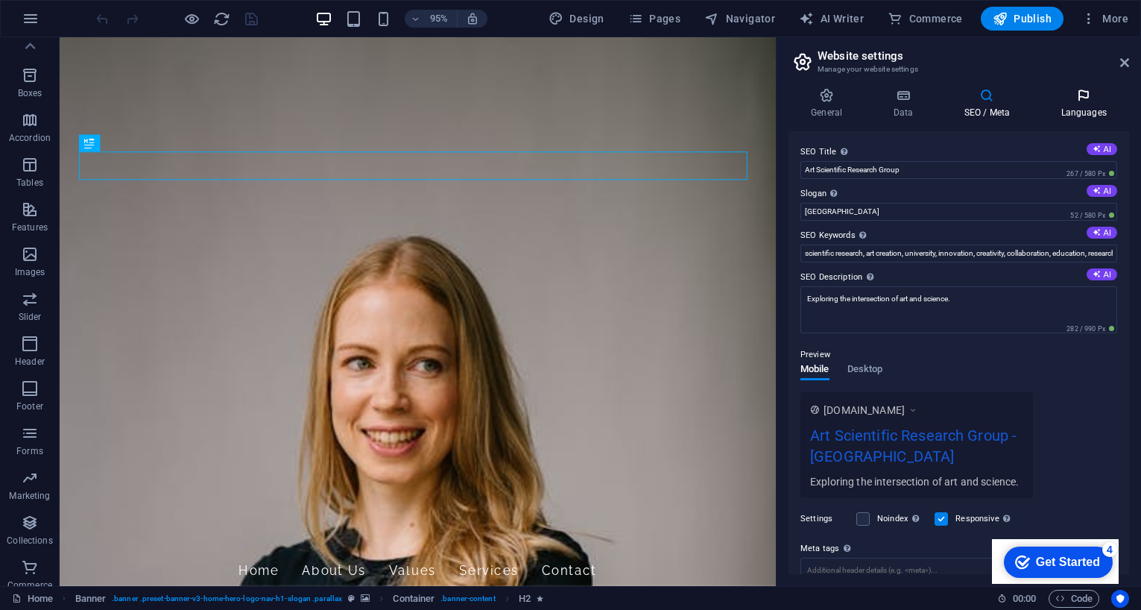
click at [1049, 107] on h4 "Languages" at bounding box center [1083, 103] width 91 height 31
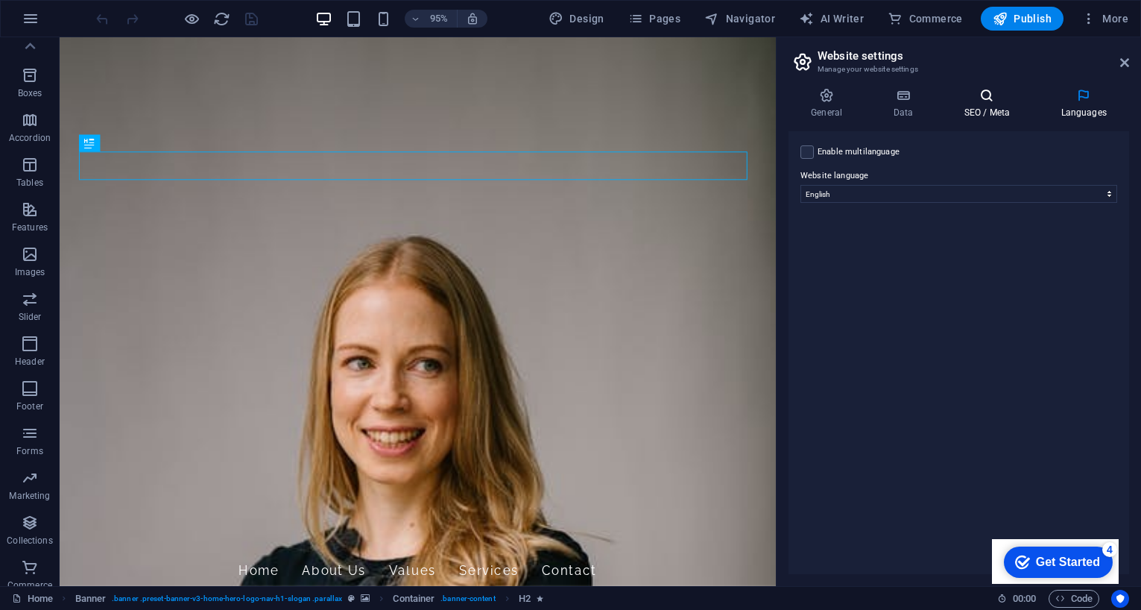
click at [1006, 111] on h4 "SEO / Meta" at bounding box center [989, 103] width 97 height 31
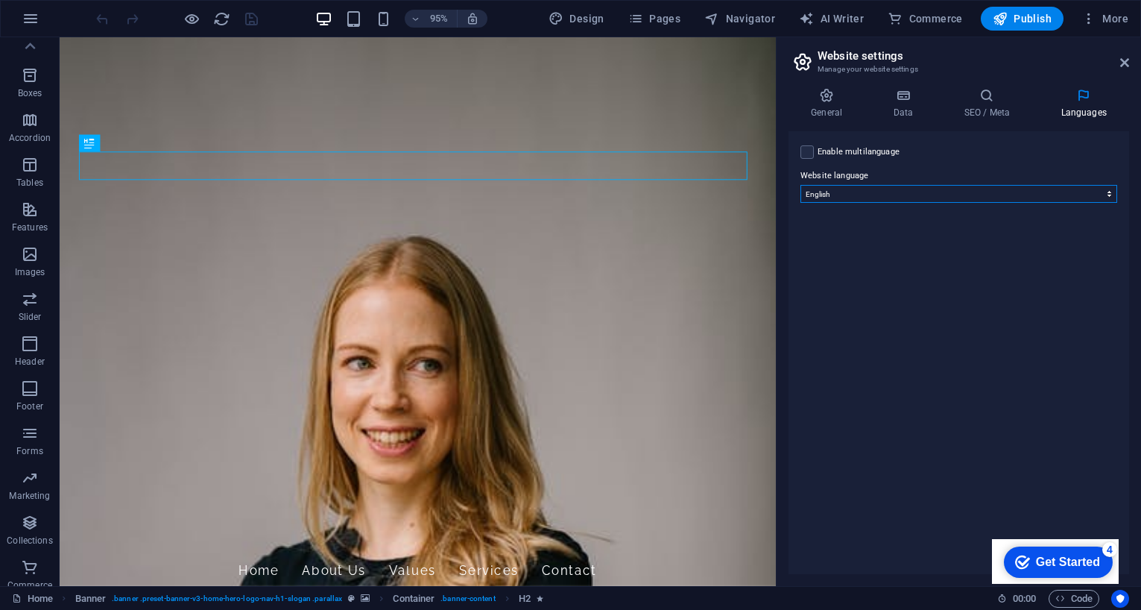
select select "148"
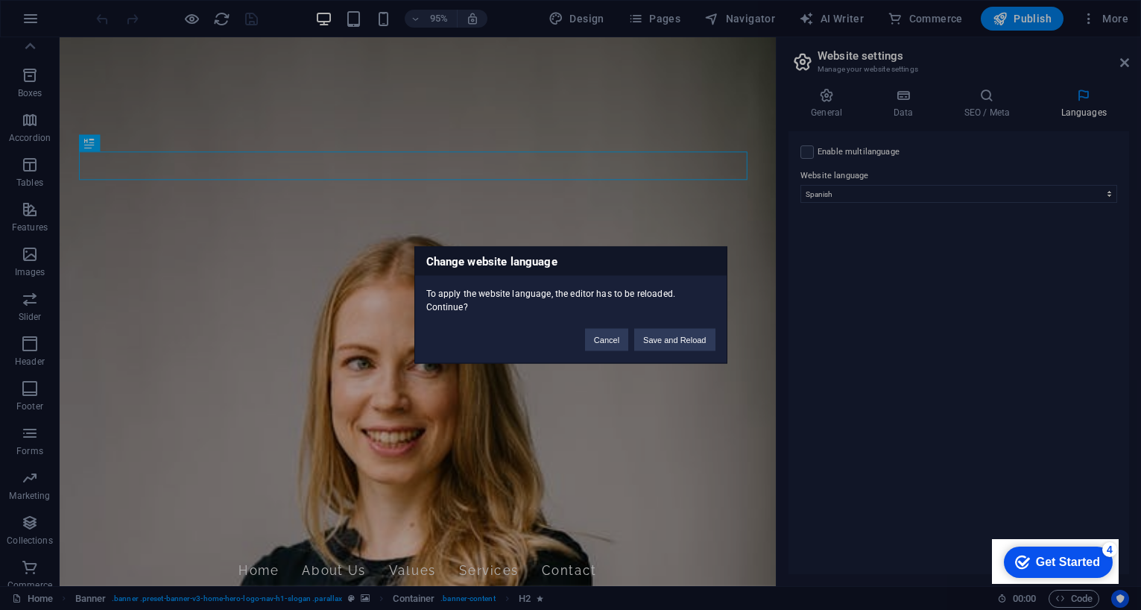
click at [1045, 564] on div "Get Started" at bounding box center [1068, 561] width 64 height 13
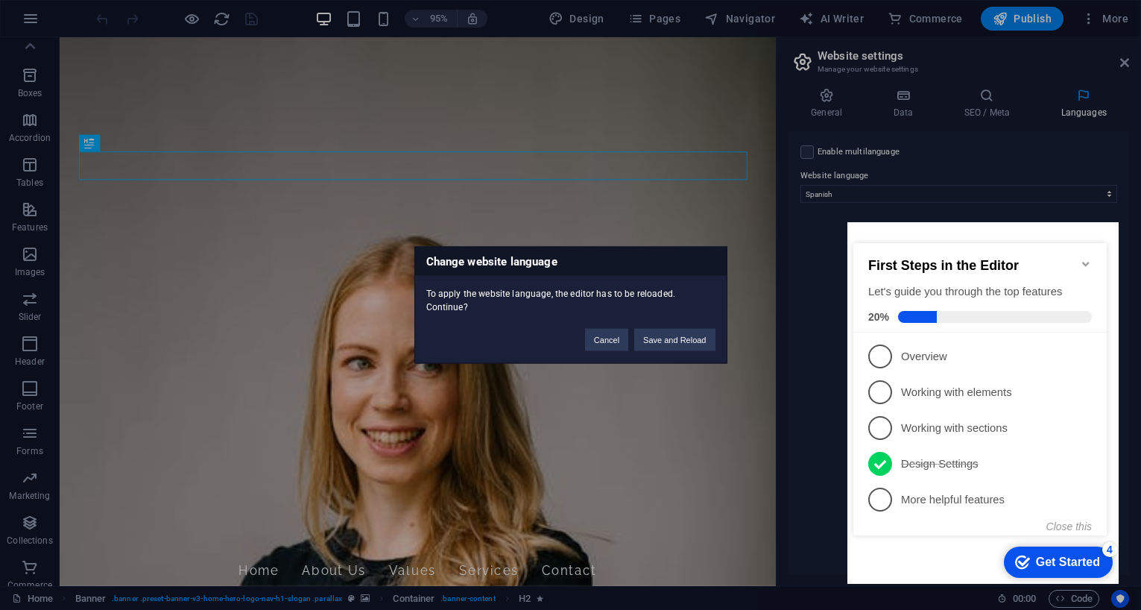
click at [1083, 258] on icon "Minimize checklist" at bounding box center [1086, 264] width 12 height 12
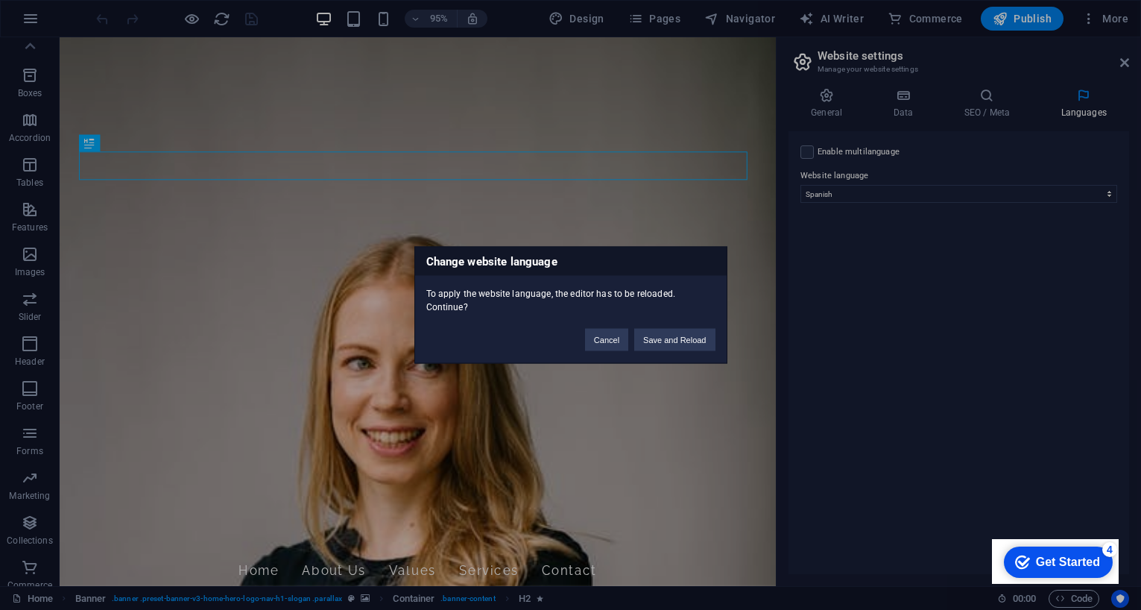
click at [1119, 563] on div "checkmark Get Started 4 First Steps in the Editor Let's guide you through the t…" at bounding box center [1055, 561] width 127 height 45
click at [1037, 22] on div "Change website language To apply the website language, the editor has to be rel…" at bounding box center [570, 305] width 1141 height 610
click at [1127, 65] on div "Change website language To apply the website language, the editor has to be rel…" at bounding box center [570, 305] width 1141 height 610
click at [533, 369] on div "Change website language To apply the website language, the editor has to be rel…" at bounding box center [570, 305] width 1141 height 610
click at [659, 342] on button "Save and Reload" at bounding box center [674, 340] width 80 height 22
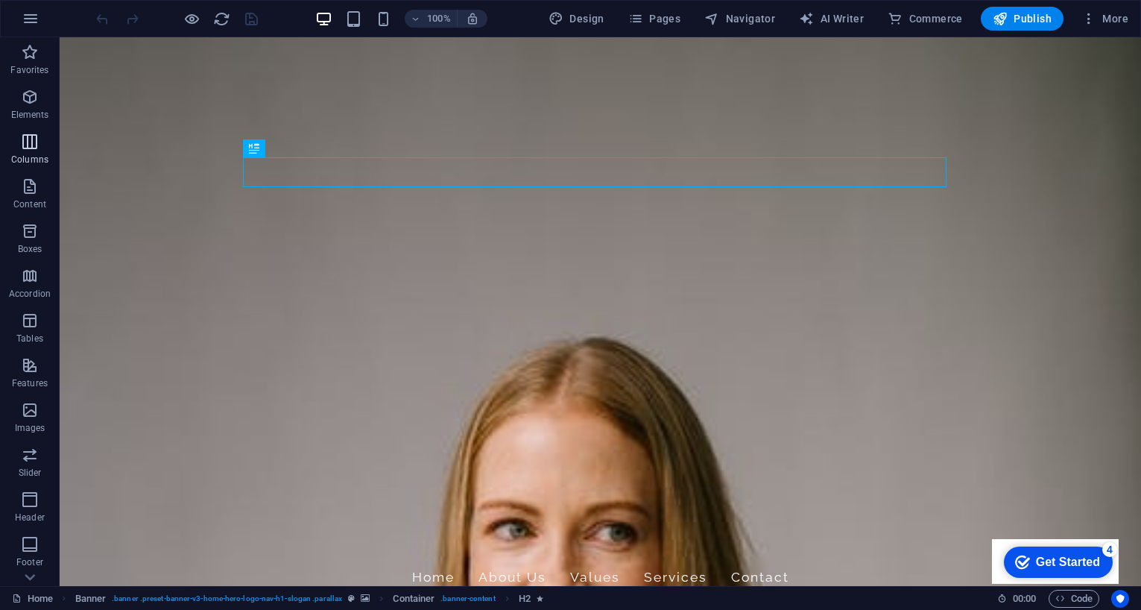
click at [23, 154] on p "Columns" at bounding box center [29, 160] width 37 height 12
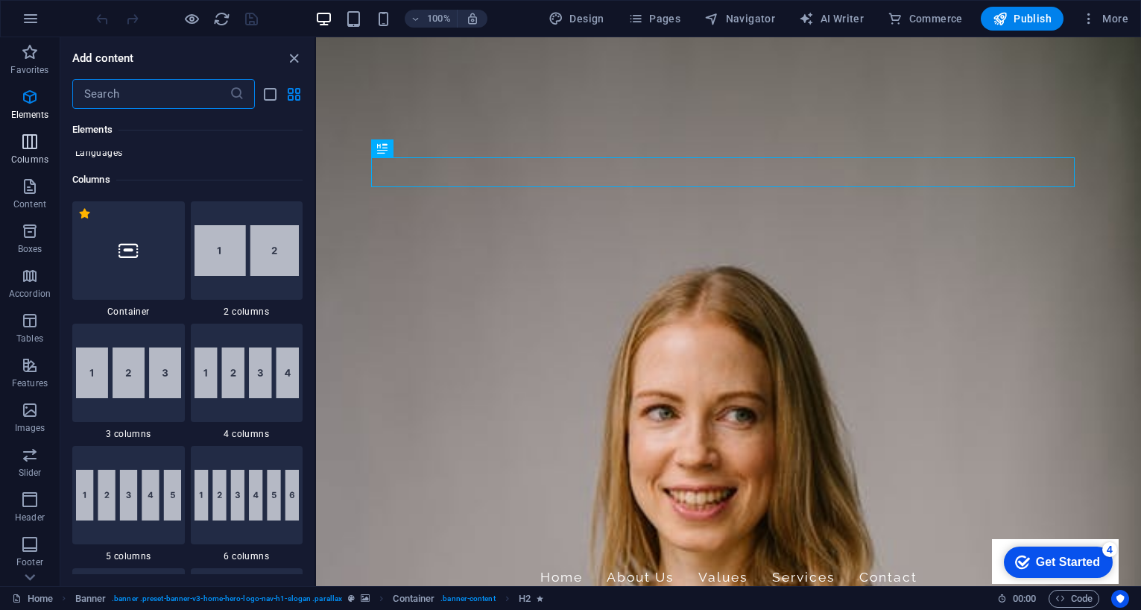
scroll to position [738, 0]
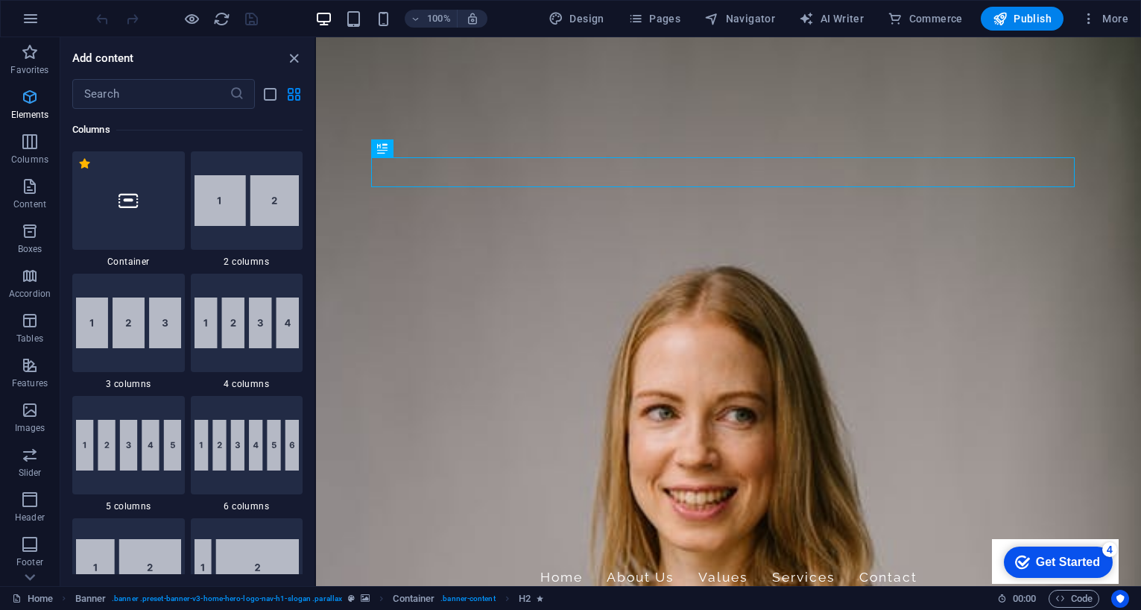
click at [29, 115] on p "Elements" at bounding box center [30, 115] width 38 height 12
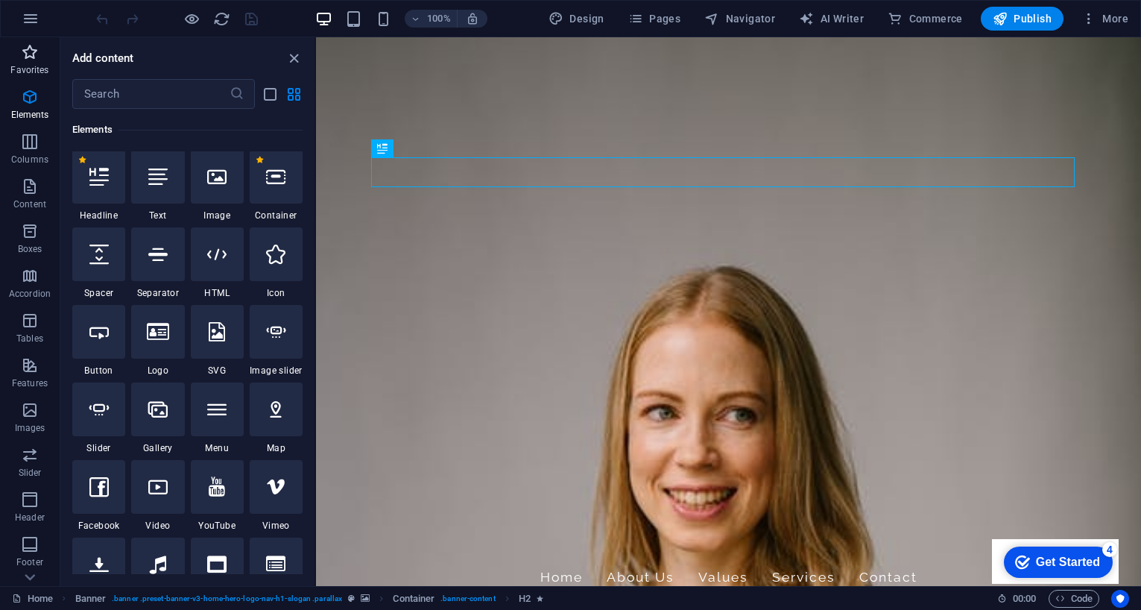
click at [25, 68] on p "Favorites" at bounding box center [29, 70] width 38 height 12
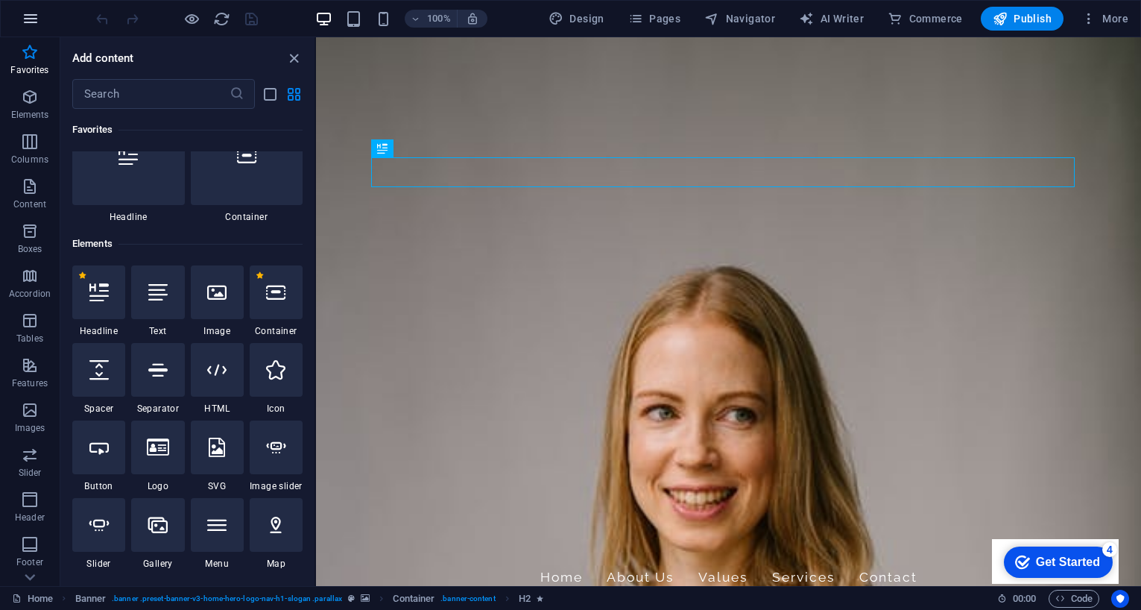
scroll to position [4, 0]
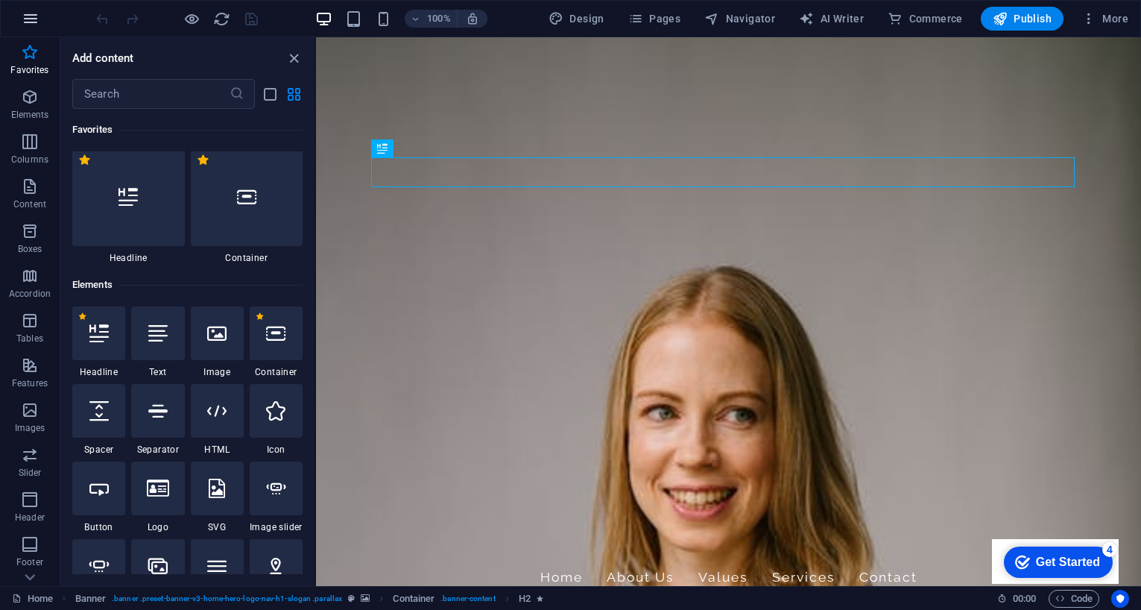
click at [24, 28] on button "button" at bounding box center [31, 19] width 36 height 36
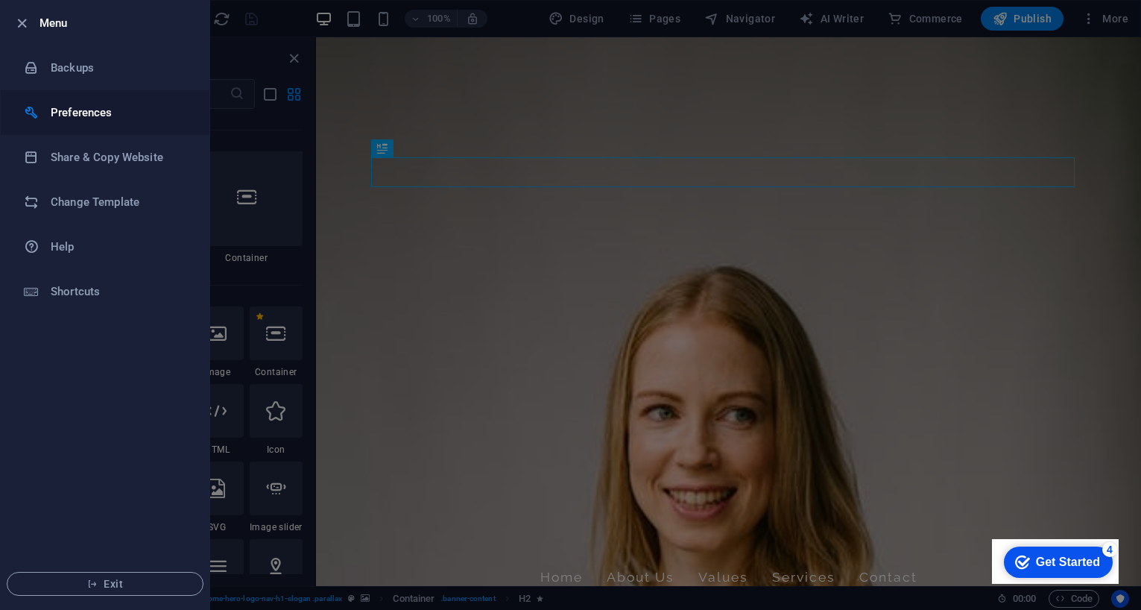
click at [85, 120] on h6 "Preferences" at bounding box center [120, 113] width 138 height 18
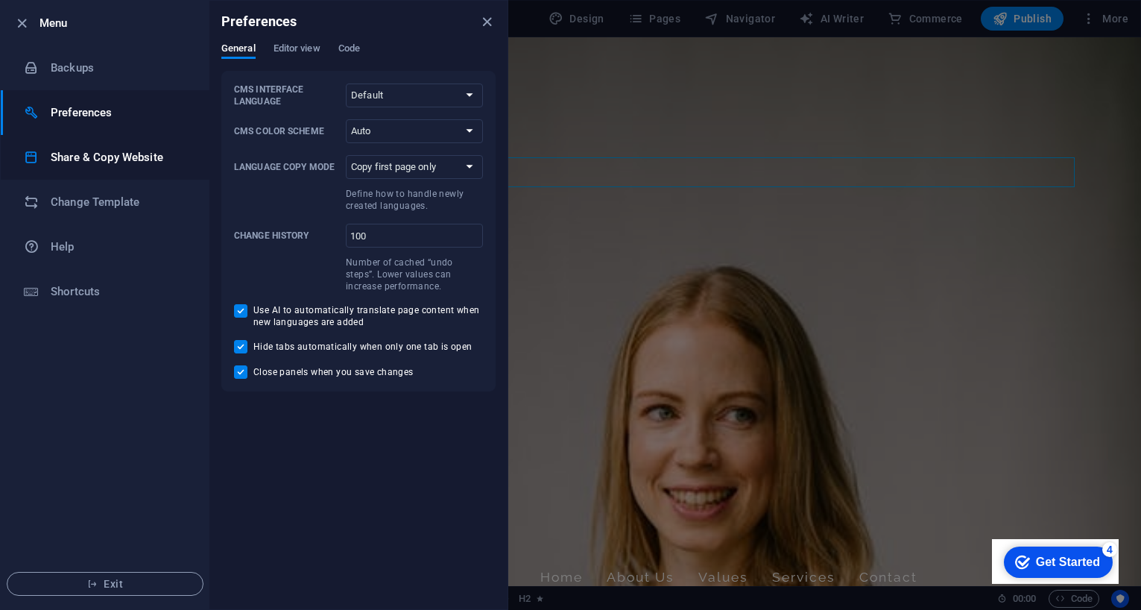
click at [77, 161] on h6 "Share & Copy Website" at bounding box center [120, 157] width 138 height 18
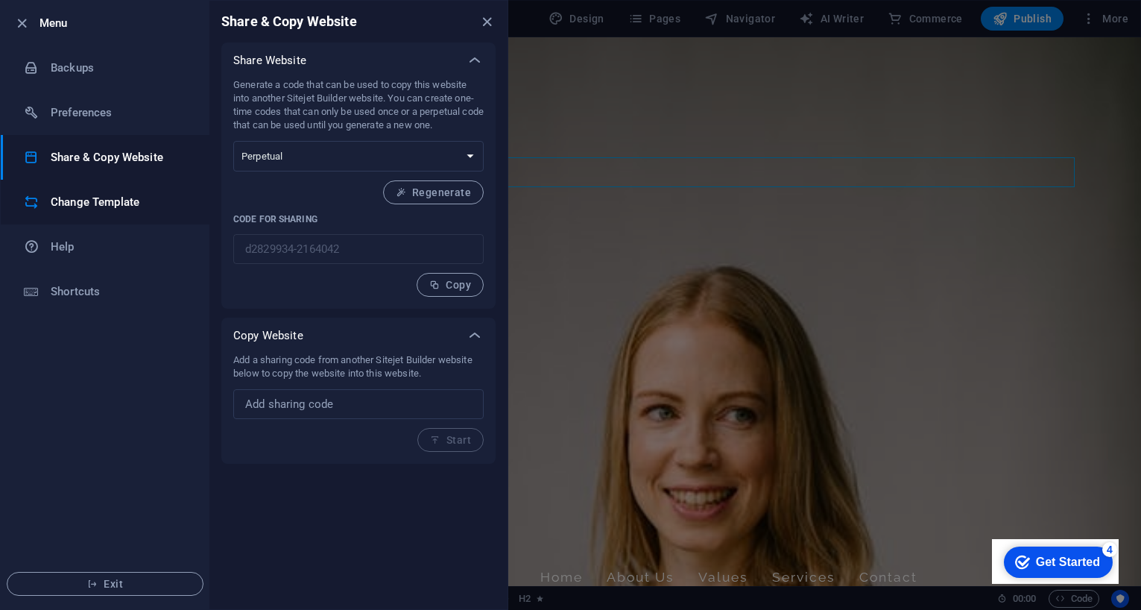
click at [72, 193] on h6 "Change Template" at bounding box center [120, 202] width 138 height 18
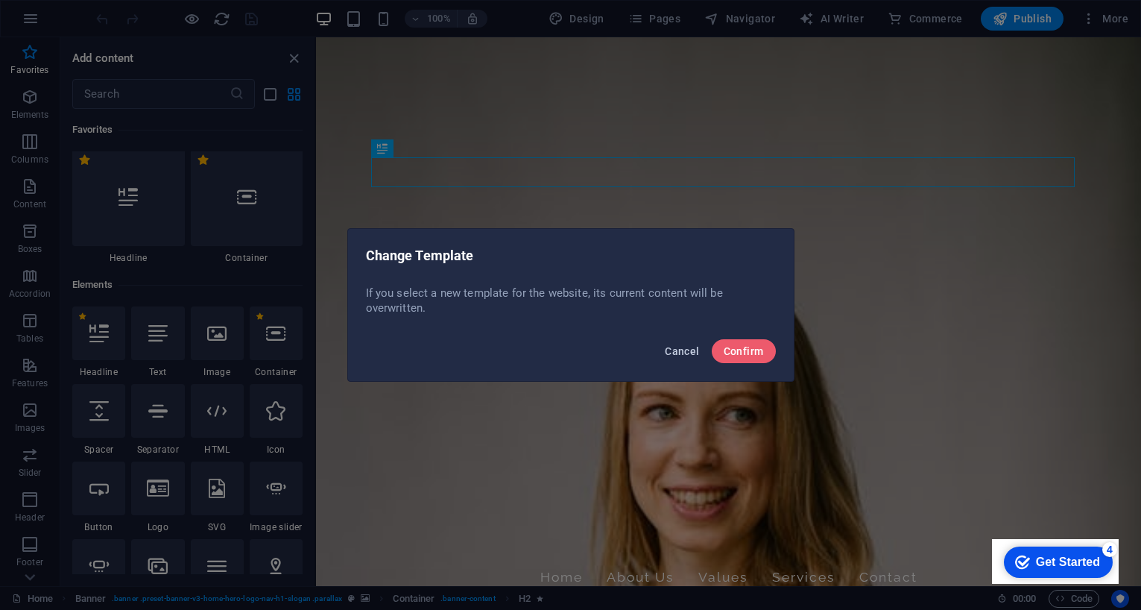
click at [677, 361] on button "Cancel" at bounding box center [682, 351] width 46 height 24
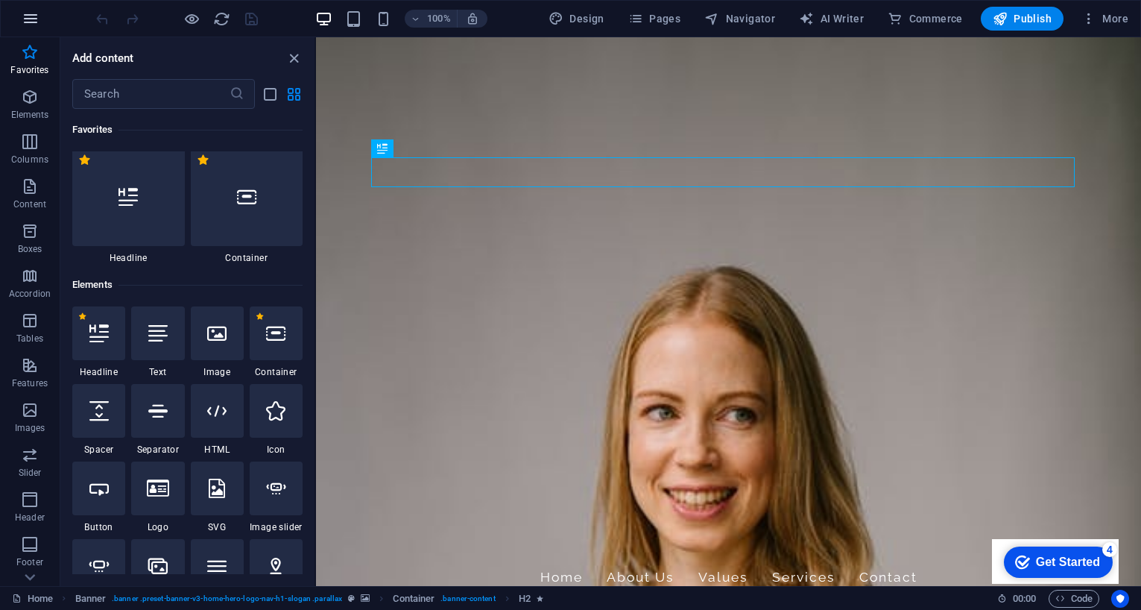
click at [34, 15] on icon "button" at bounding box center [31, 19] width 18 height 18
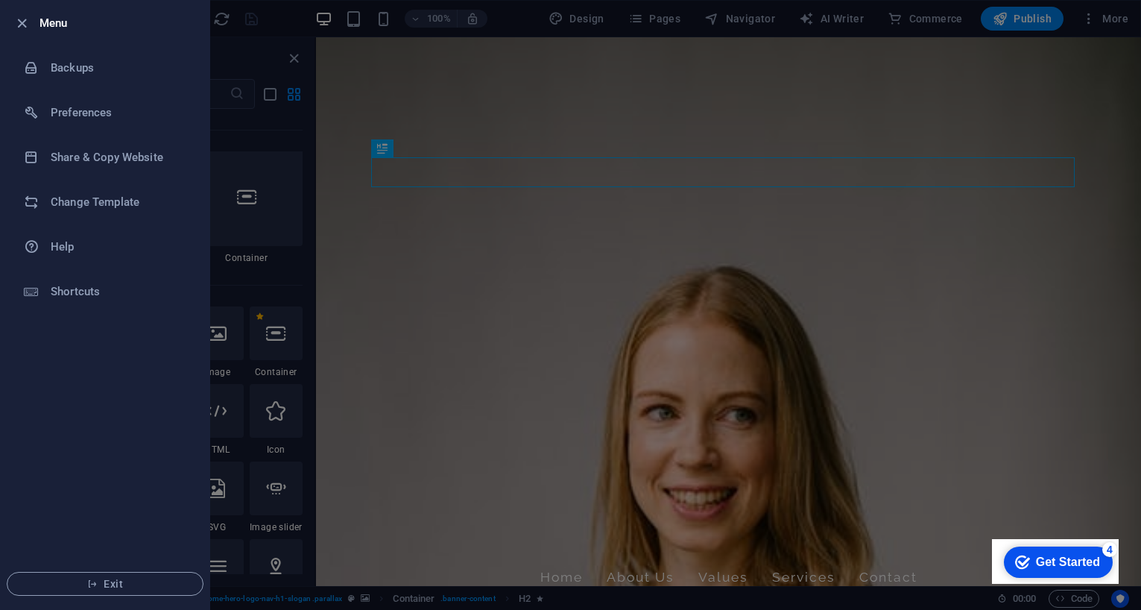
click at [34, 15] on div at bounding box center [26, 23] width 27 height 18
click at [250, 14] on div at bounding box center [570, 305] width 1141 height 610
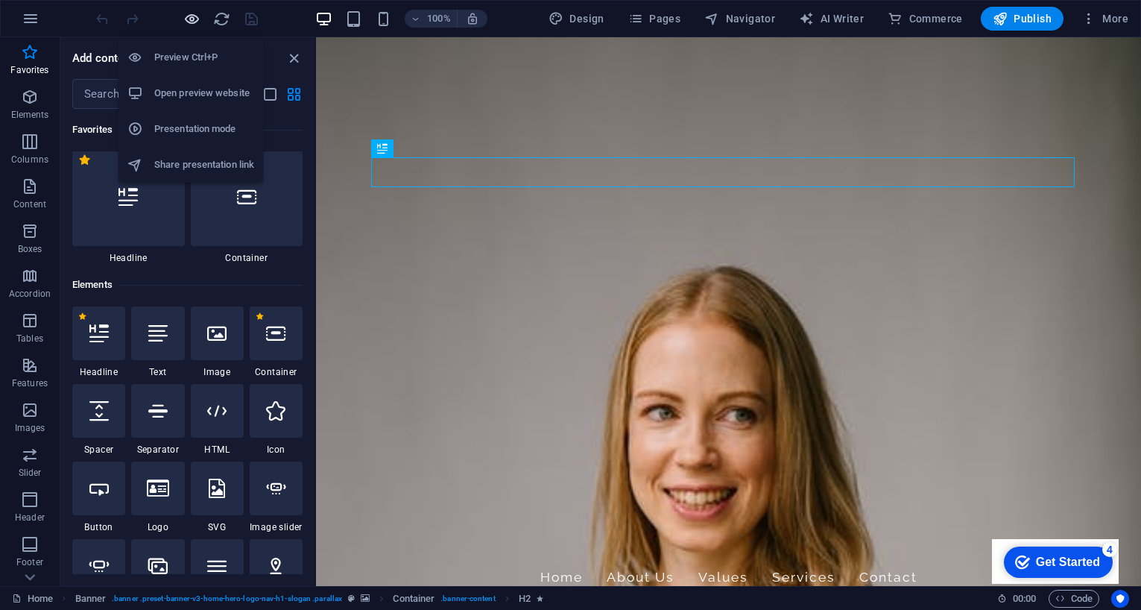
click at [185, 19] on icon "button" at bounding box center [191, 18] width 17 height 17
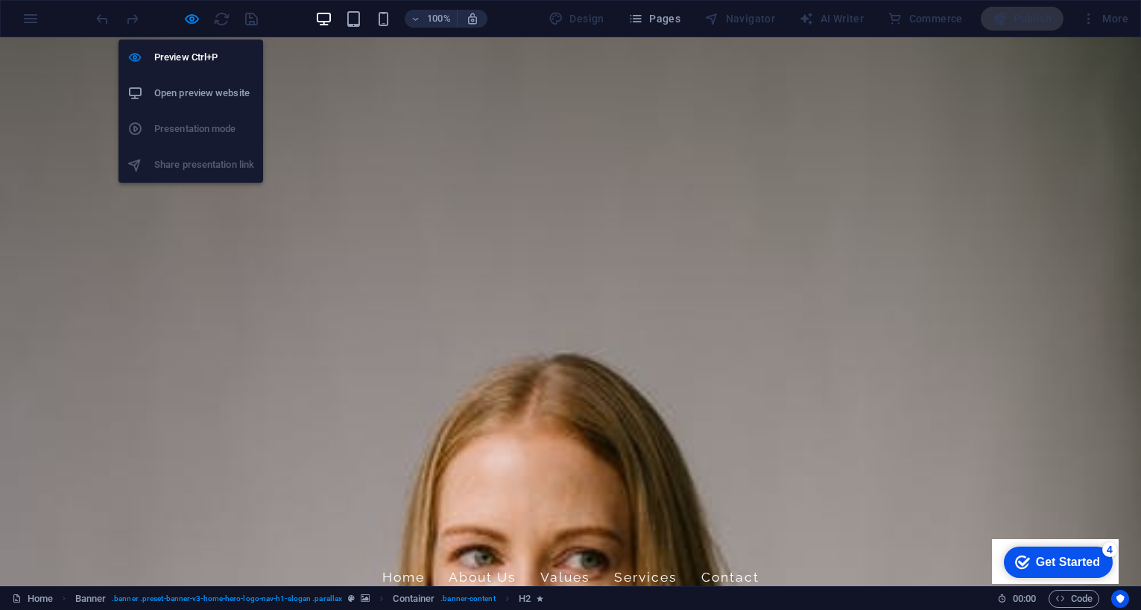
click at [210, 101] on h6 "Open preview website" at bounding box center [204, 93] width 100 height 18
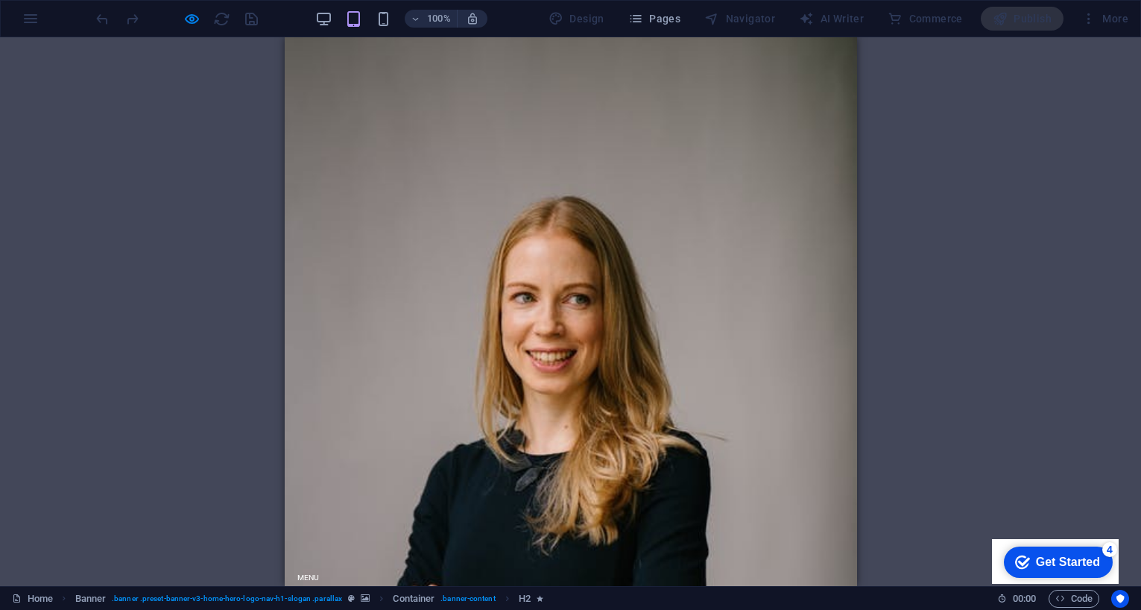
click at [371, 19] on div "100%" at bounding box center [401, 19] width 172 height 24
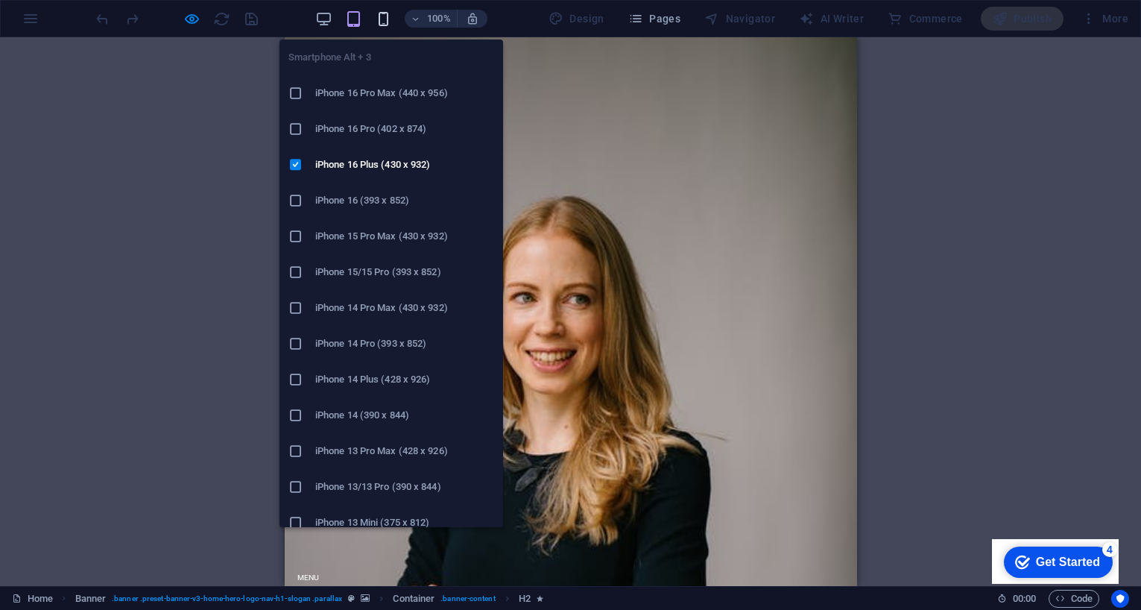
click at [385, 19] on icon "button" at bounding box center [383, 18] width 17 height 17
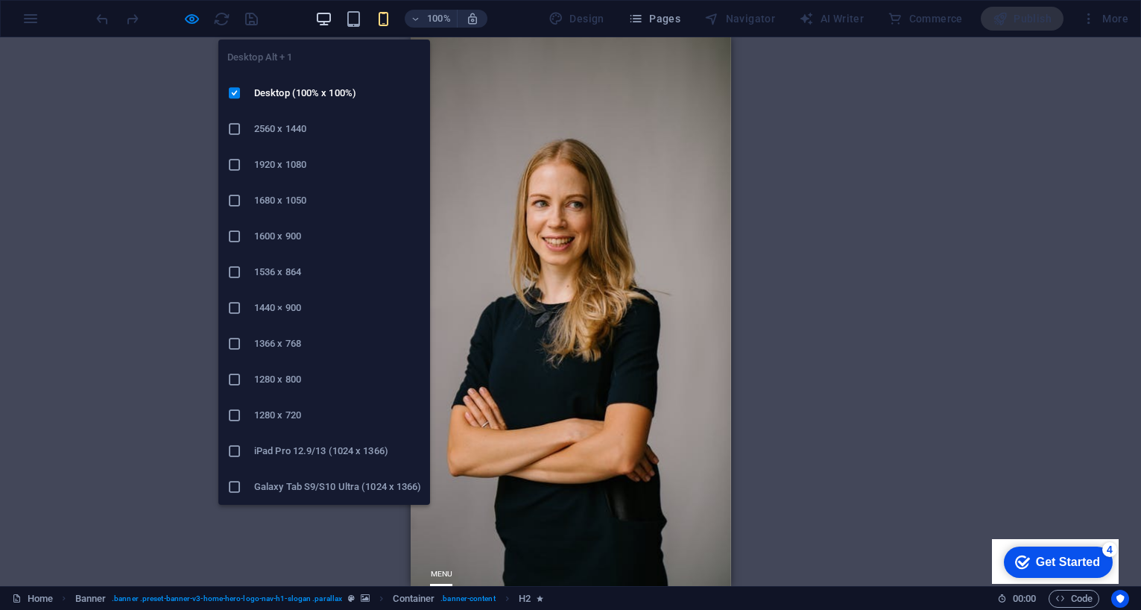
click at [0, 0] on icon "button" at bounding box center [0, 0] width 0 height 0
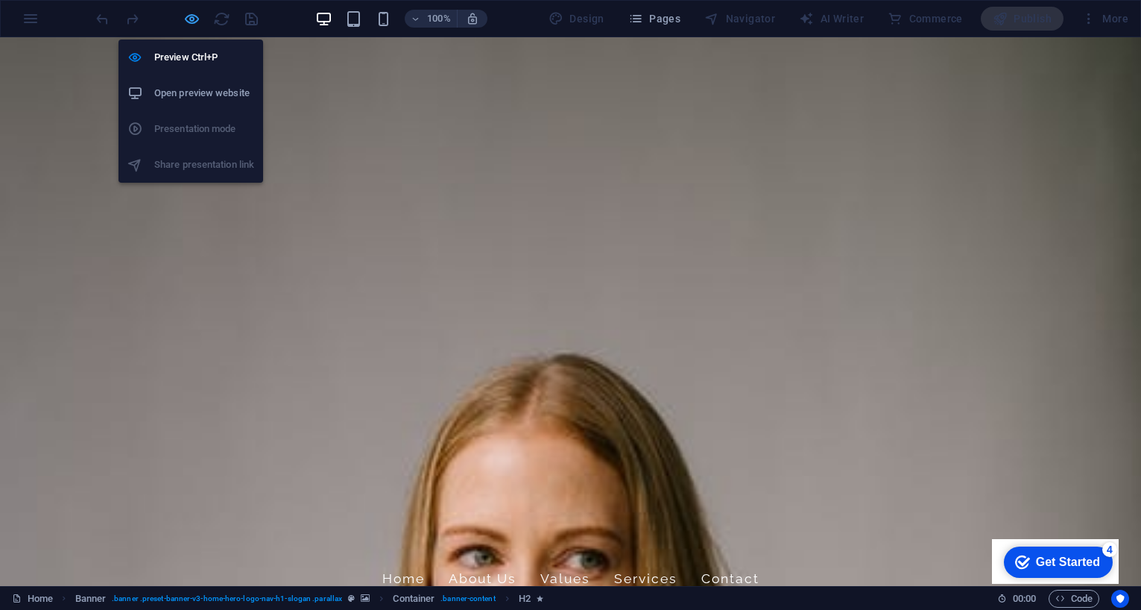
click at [200, 12] on icon "button" at bounding box center [191, 18] width 17 height 17
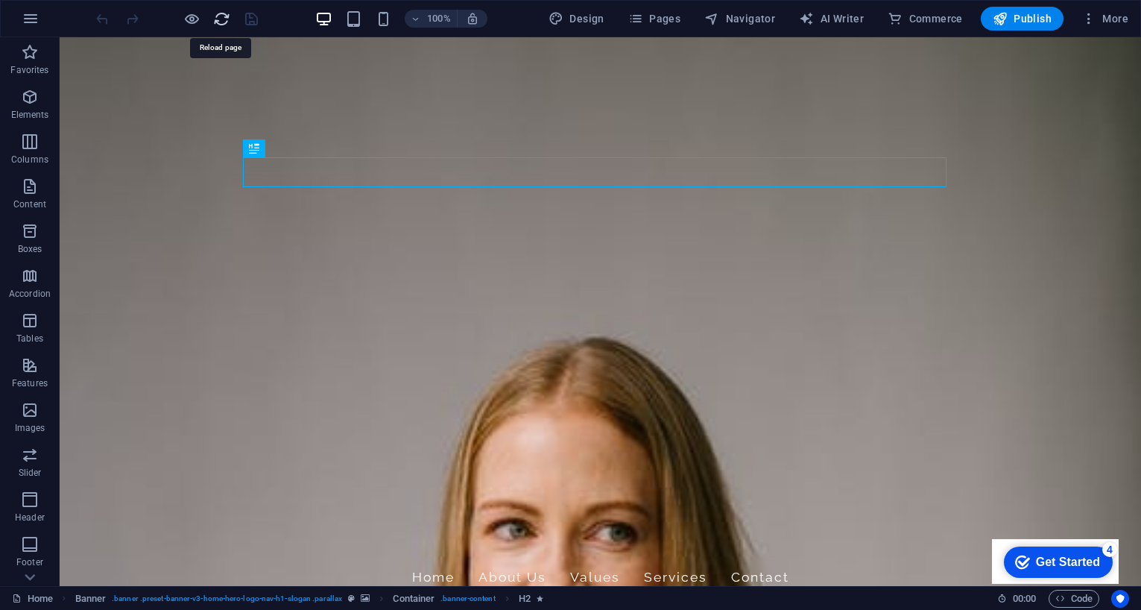
click at [215, 19] on icon "reload" at bounding box center [221, 18] width 17 height 17
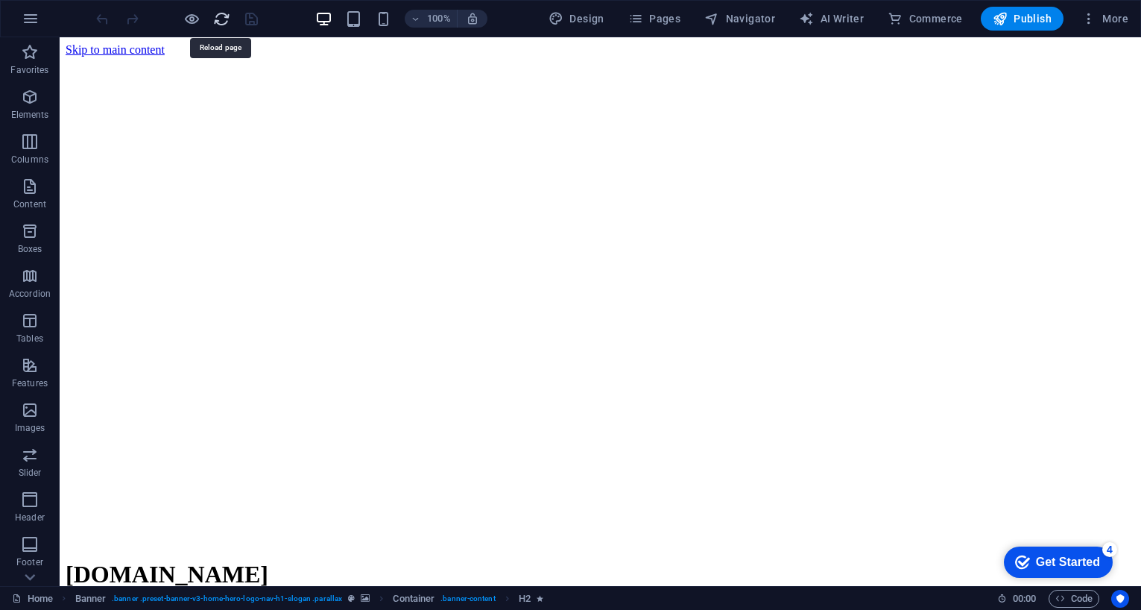
scroll to position [0, 0]
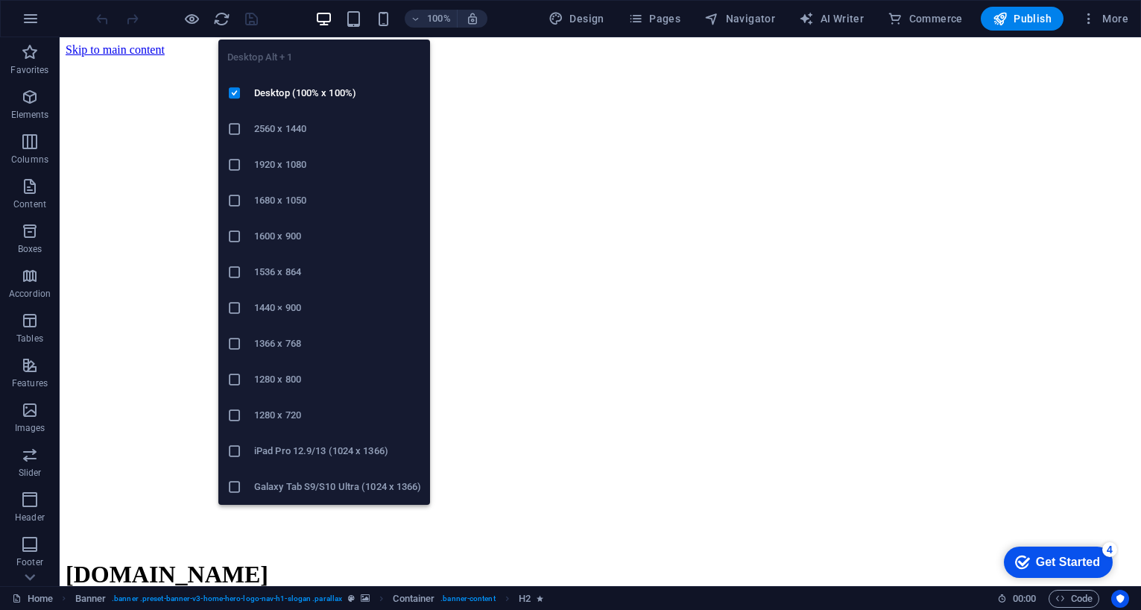
click at [0, 0] on icon "button" at bounding box center [0, 0] width 0 height 0
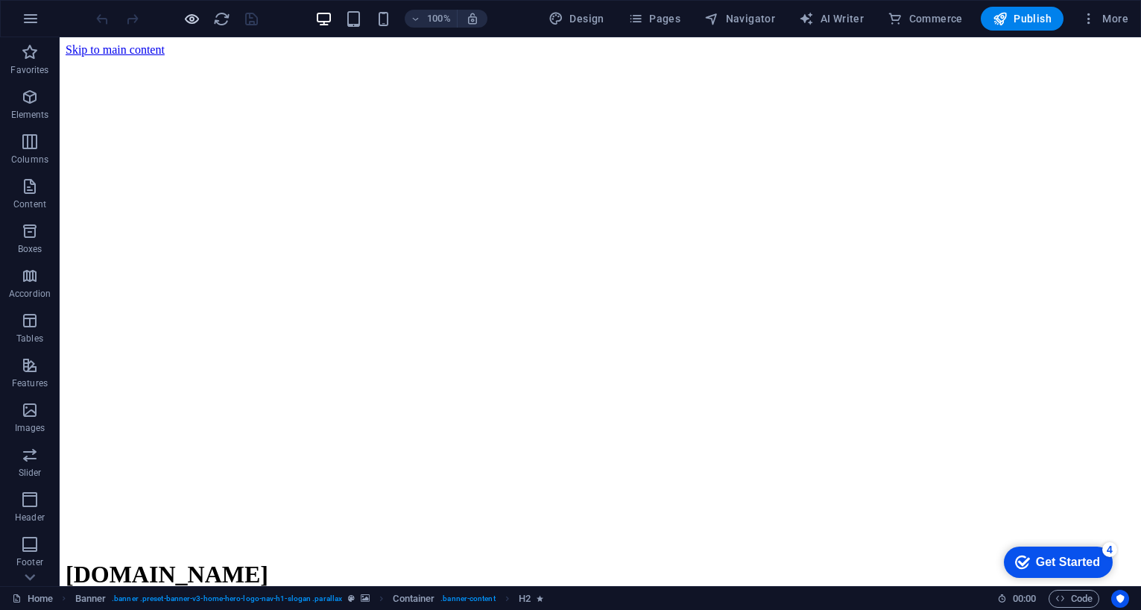
click at [197, 21] on icon "button" at bounding box center [191, 18] width 17 height 17
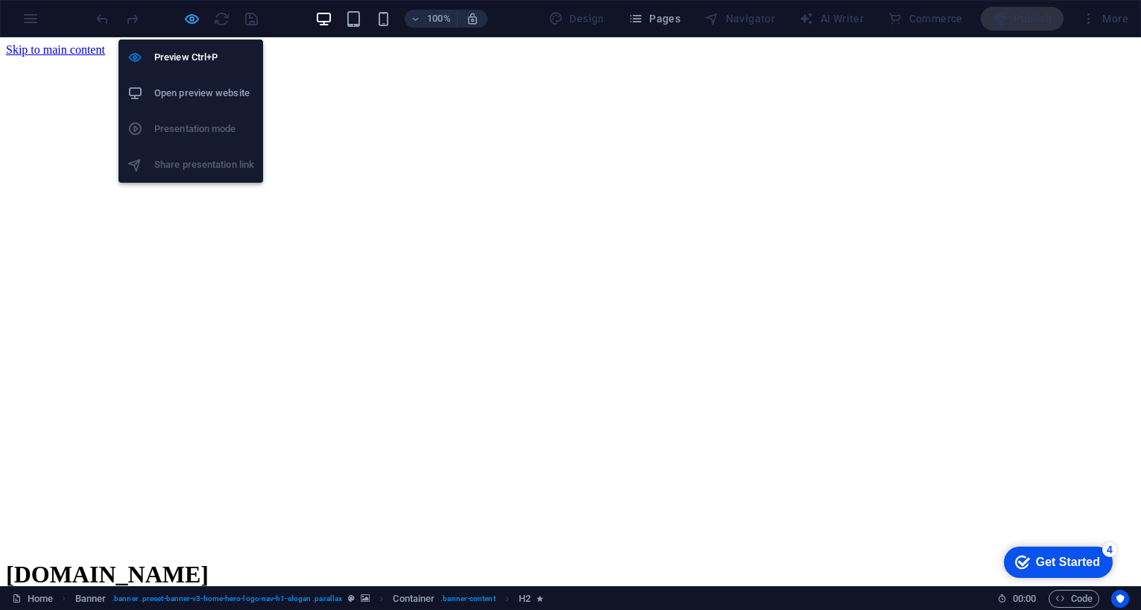
click at [194, 23] on icon "button" at bounding box center [191, 18] width 17 height 17
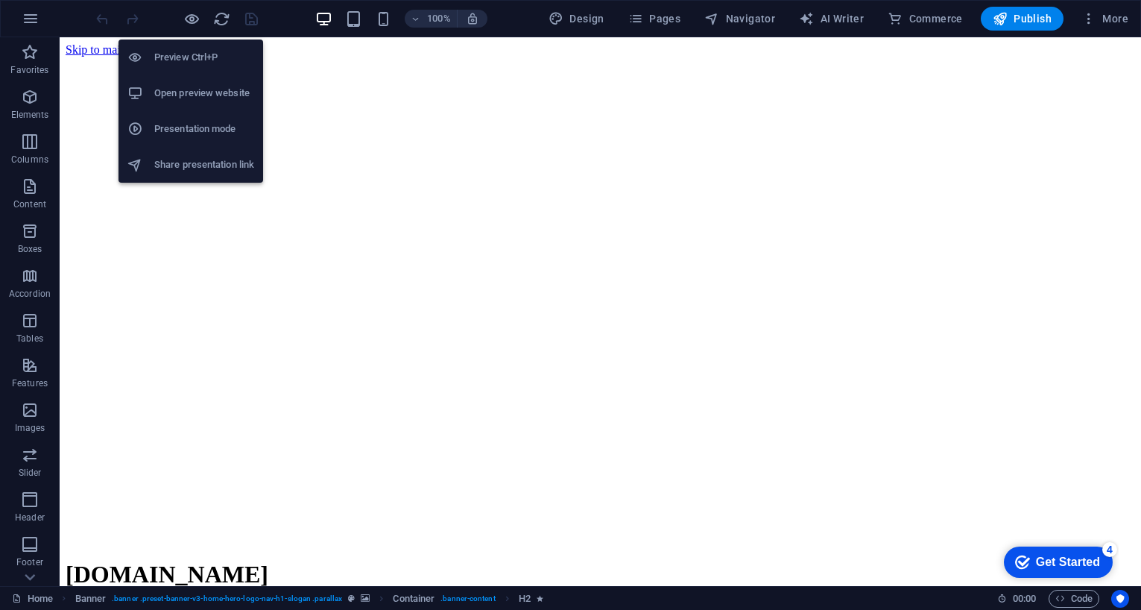
click at [183, 167] on h6 "Share presentation link" at bounding box center [204, 165] width 100 height 18
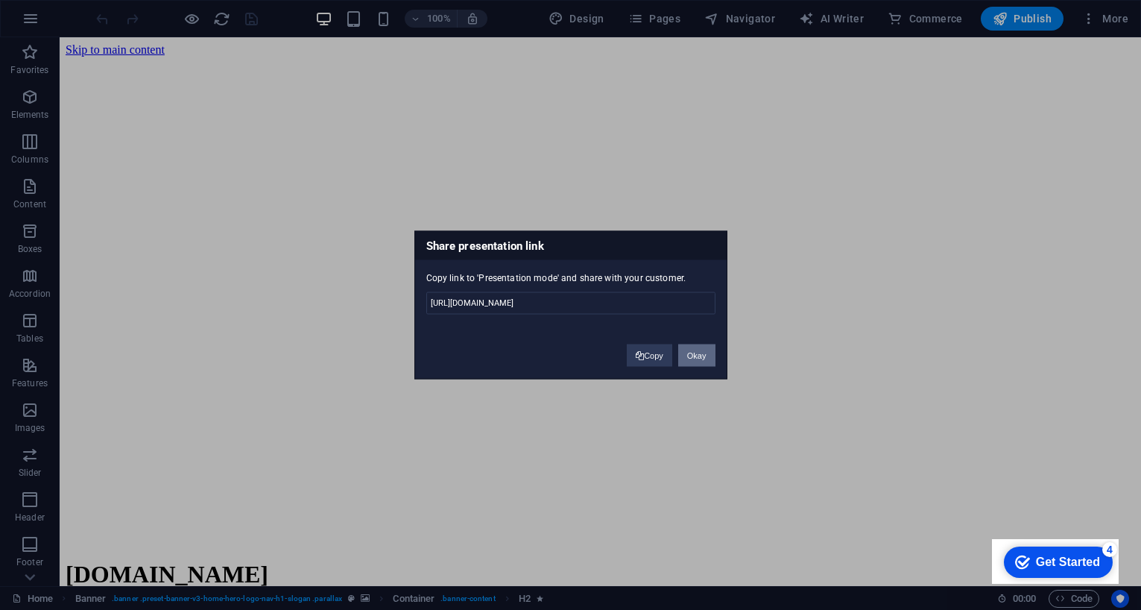
click at [707, 357] on button "Okay" at bounding box center [696, 355] width 37 height 22
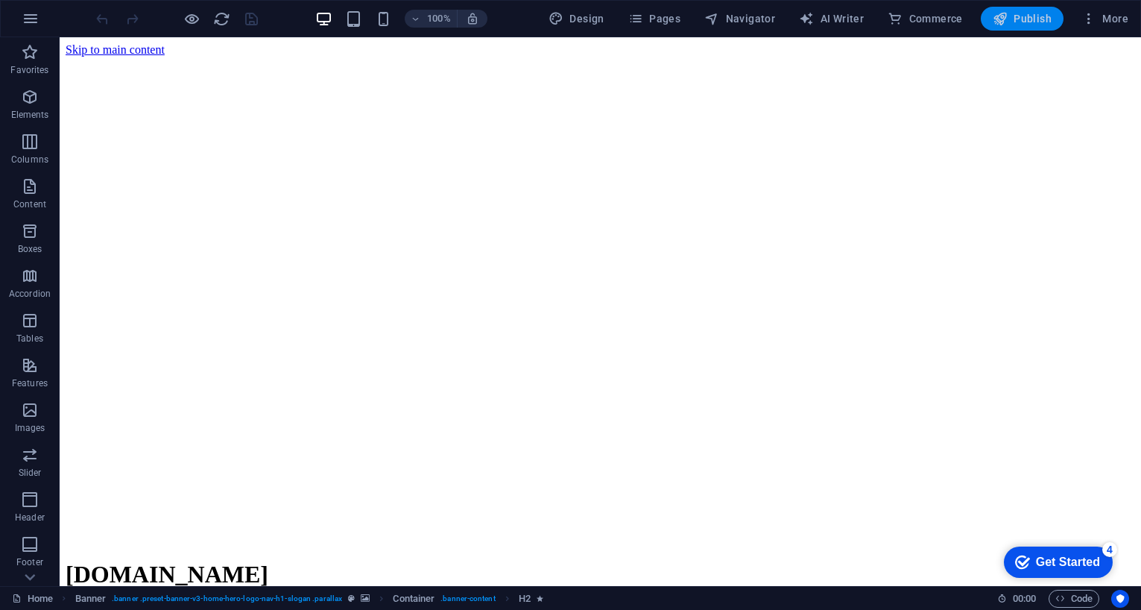
click at [1040, 16] on span "Publish" at bounding box center [1022, 18] width 59 height 15
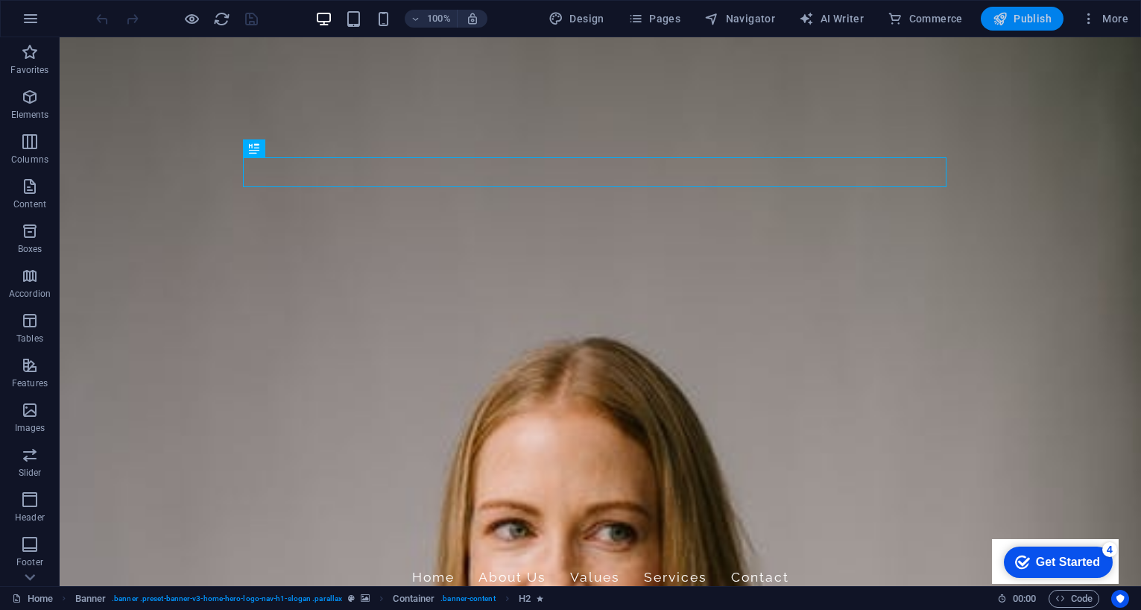
click at [1031, 25] on span "Publish" at bounding box center [1022, 18] width 59 height 15
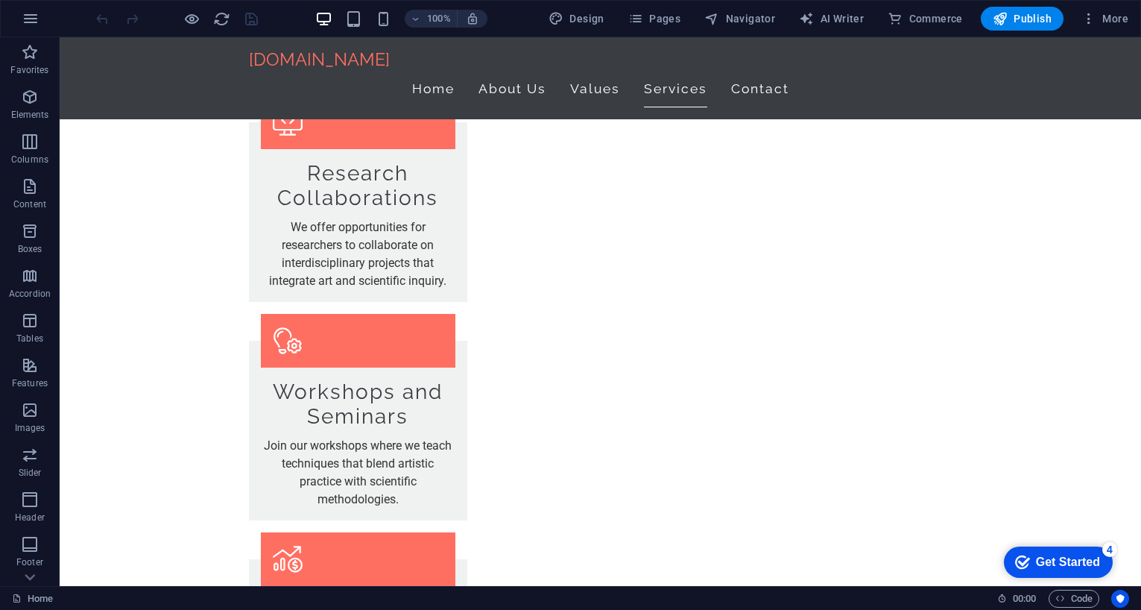
scroll to position [1996, 0]
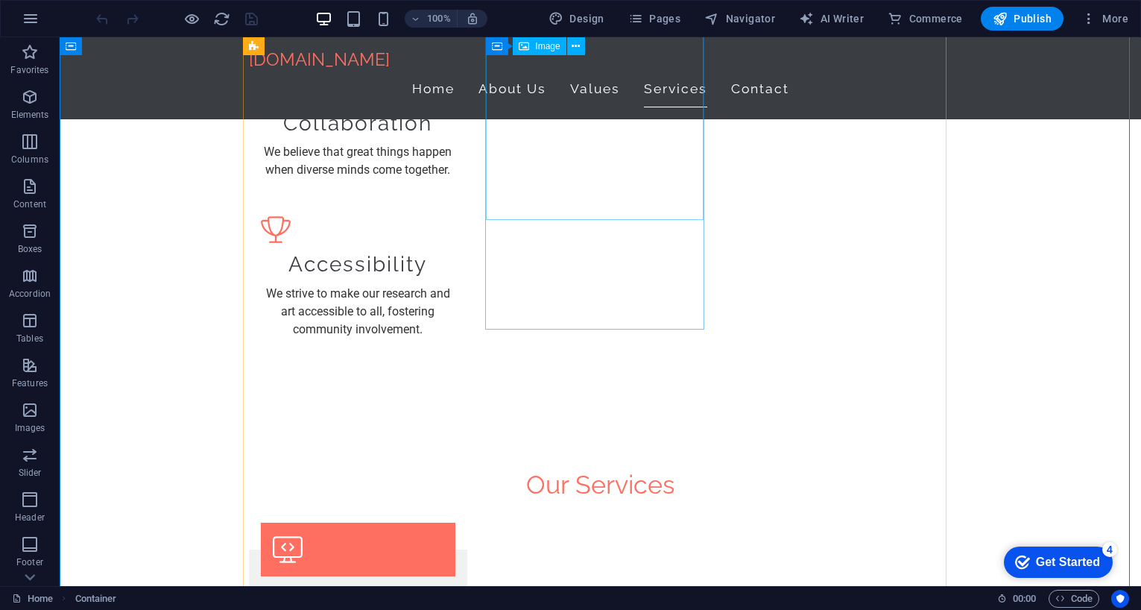
scroll to position [1620, 0]
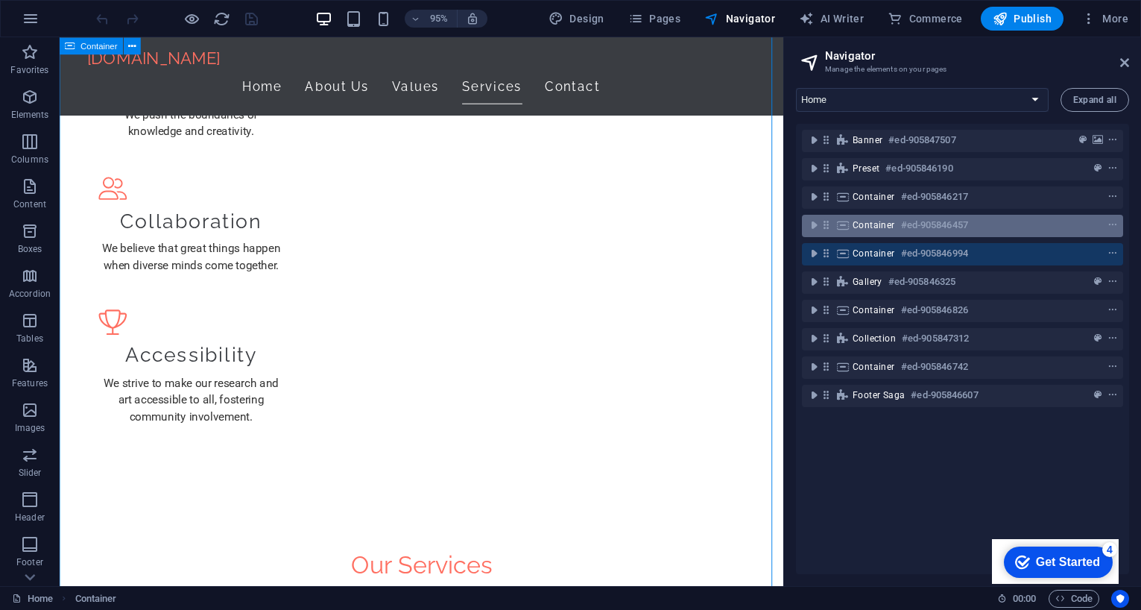
click at [903, 235] on div "Container #ed-905846457" at bounding box center [962, 226] width 321 height 22
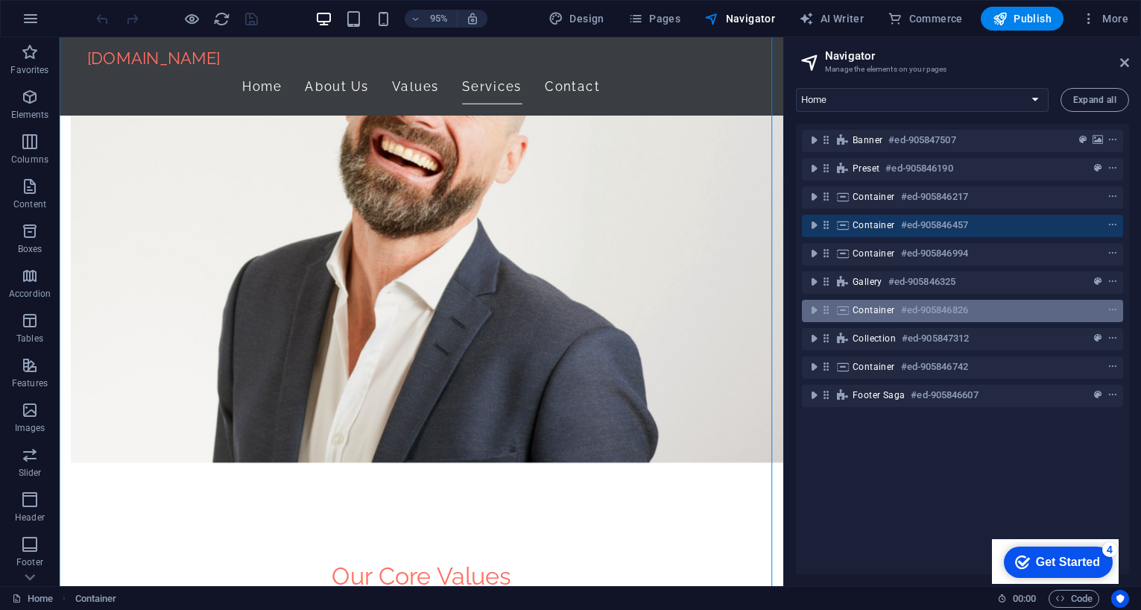
click at [899, 302] on div "Container #ed-905846826" at bounding box center [950, 310] width 196 height 18
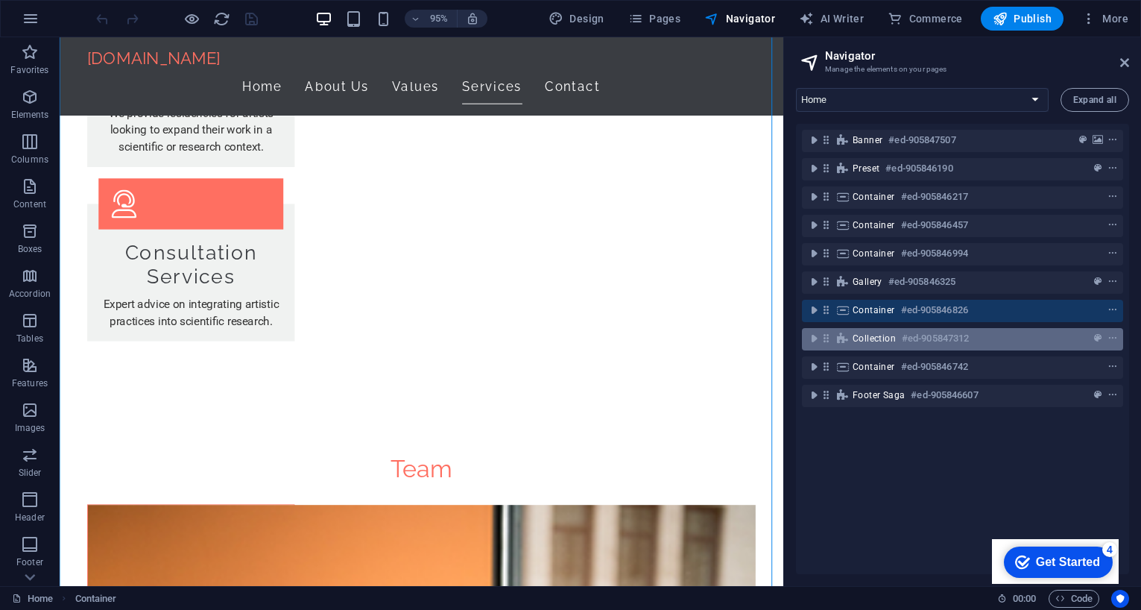
click at [899, 335] on div "Collection #ed-905847312" at bounding box center [950, 338] width 196 height 18
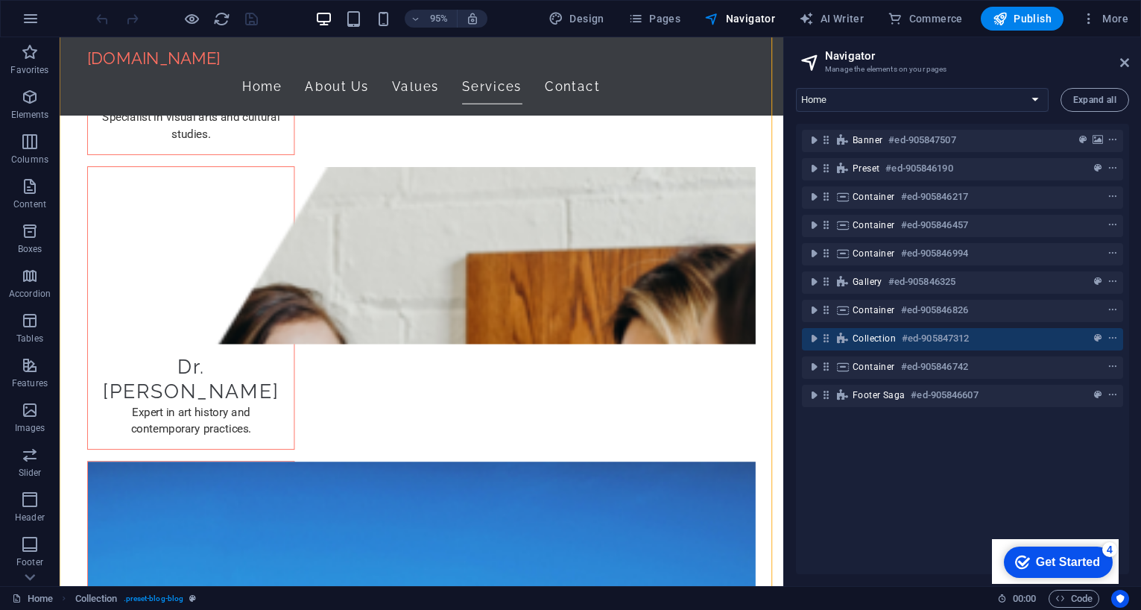
drag, startPoint x: 902, startPoint y: 342, endPoint x: 911, endPoint y: 297, distance: 45.6
click at [911, 297] on div "Banner #ed-905847507 Preset #ed-905846190 Container #ed-905846217 Container #ed…" at bounding box center [962, 349] width 333 height 450
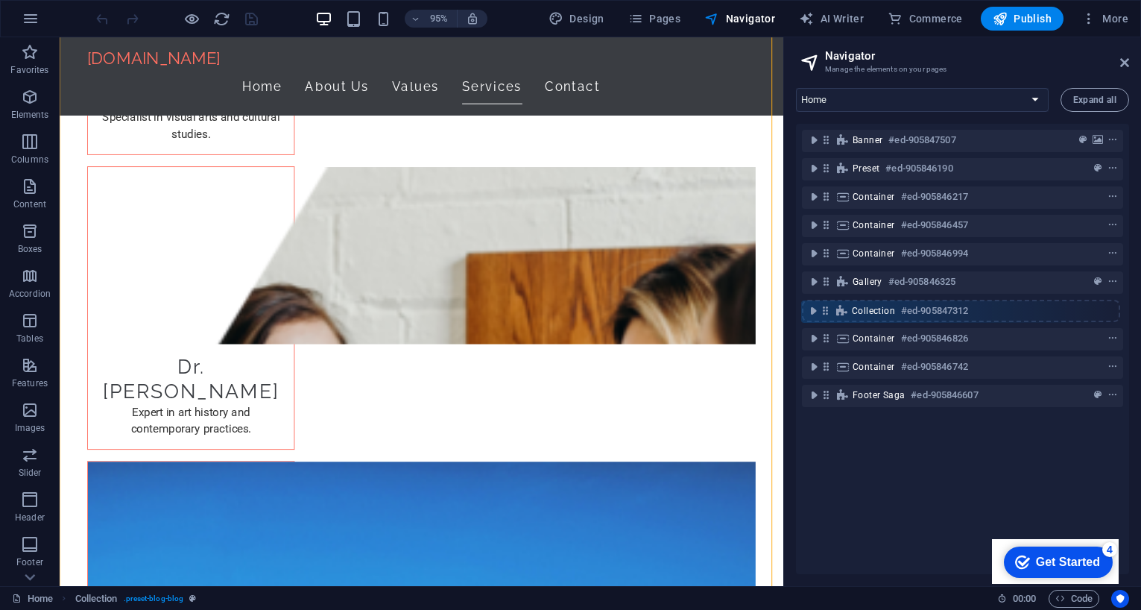
drag, startPoint x: 830, startPoint y: 338, endPoint x: 829, endPoint y: 307, distance: 31.3
click at [829, 307] on div "Banner #ed-905847507 Preset #ed-905846190 Container #ed-905846217 Container #ed…" at bounding box center [962, 349] width 333 height 450
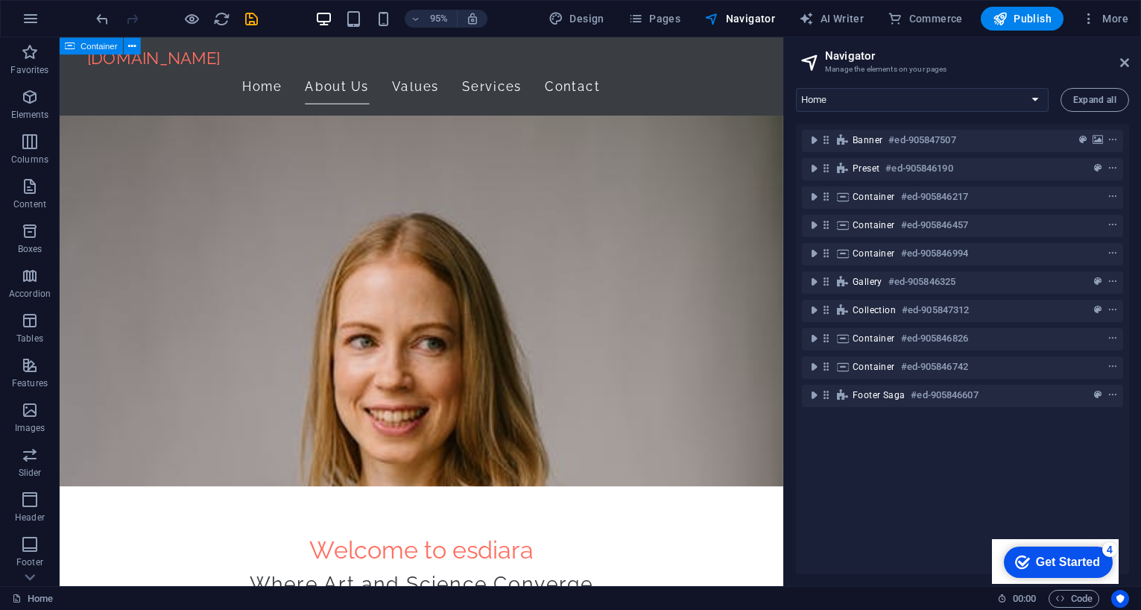
scroll to position [0, 0]
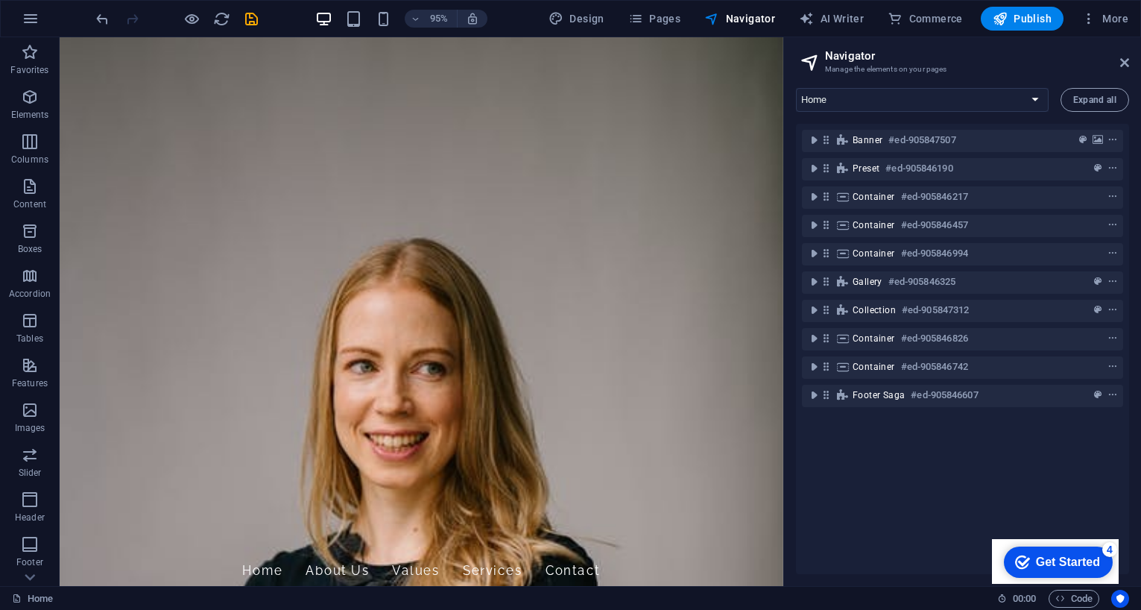
click at [1118, 66] on header "Navigator Manage the elements on your pages" at bounding box center [964, 56] width 330 height 39
click at [1125, 57] on icon at bounding box center [1124, 63] width 9 height 12
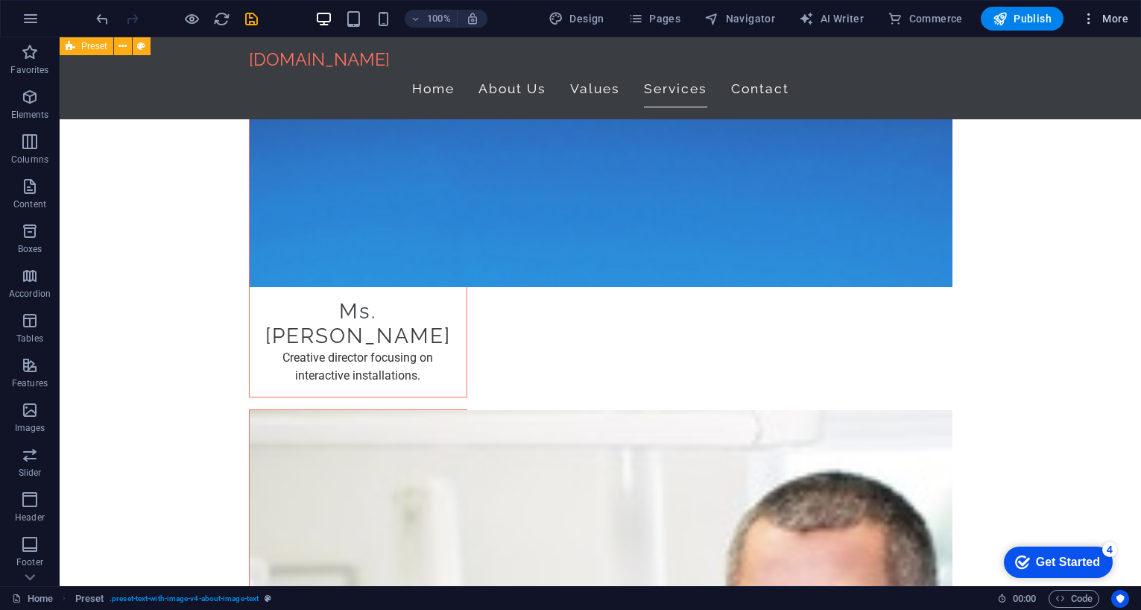
scroll to position [4509, 0]
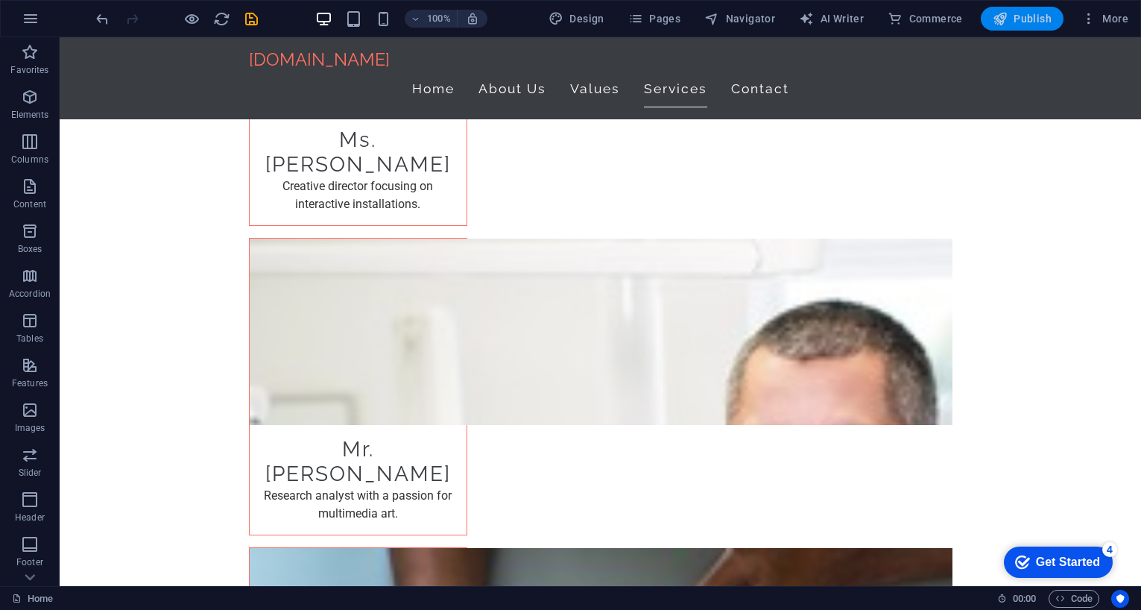
click at [1031, 22] on span "Publish" at bounding box center [1022, 18] width 59 height 15
